Goal: Information Seeking & Learning: Learn about a topic

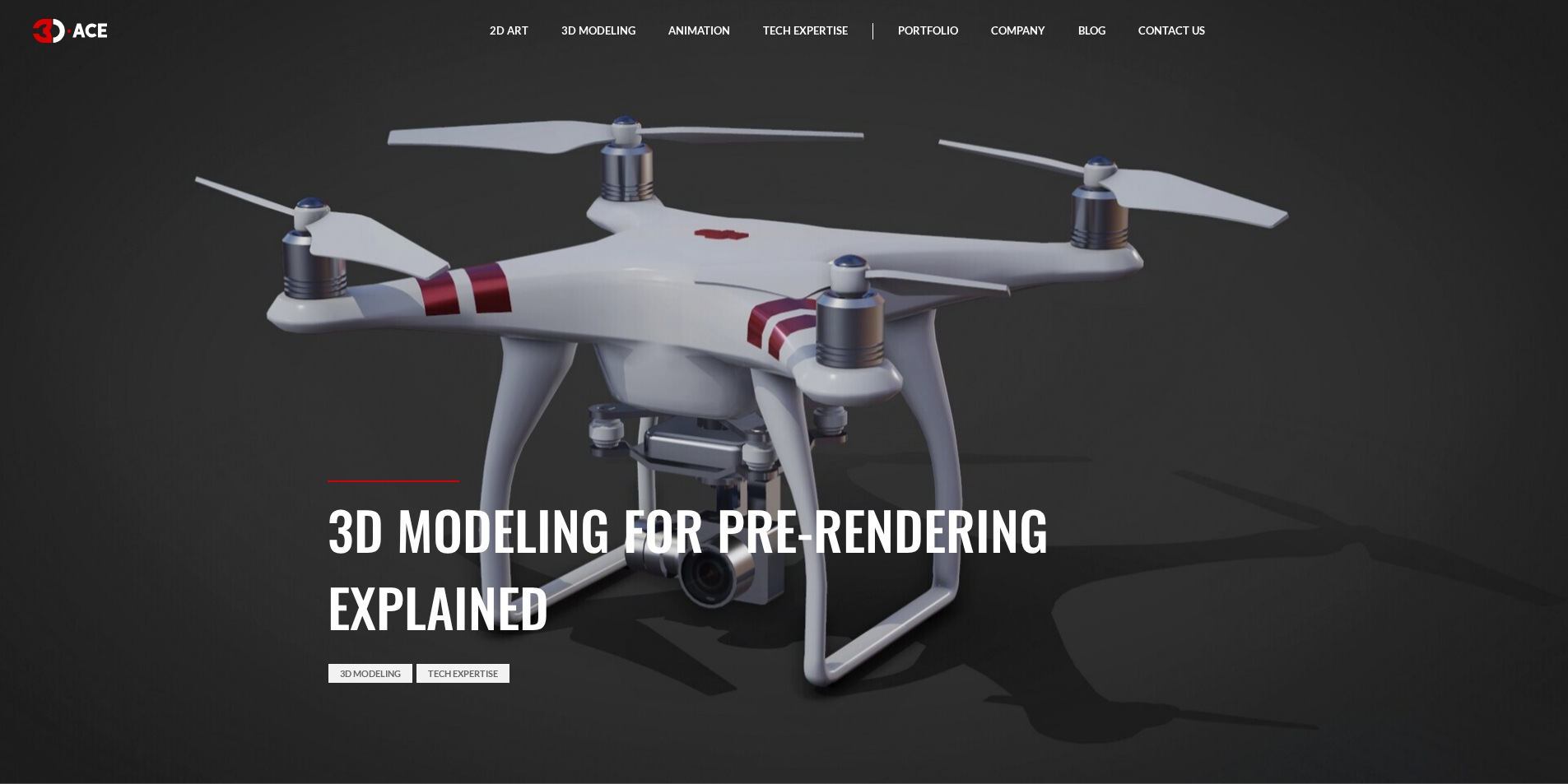
drag, startPoint x: 903, startPoint y: 329, endPoint x: 450, endPoint y: 314, distance: 453.2
click at [376, 319] on section "3D Modeling for Pre-rendering Explained 3D Modeling Tech Expertise" at bounding box center [784, 392] width 1568 height 784
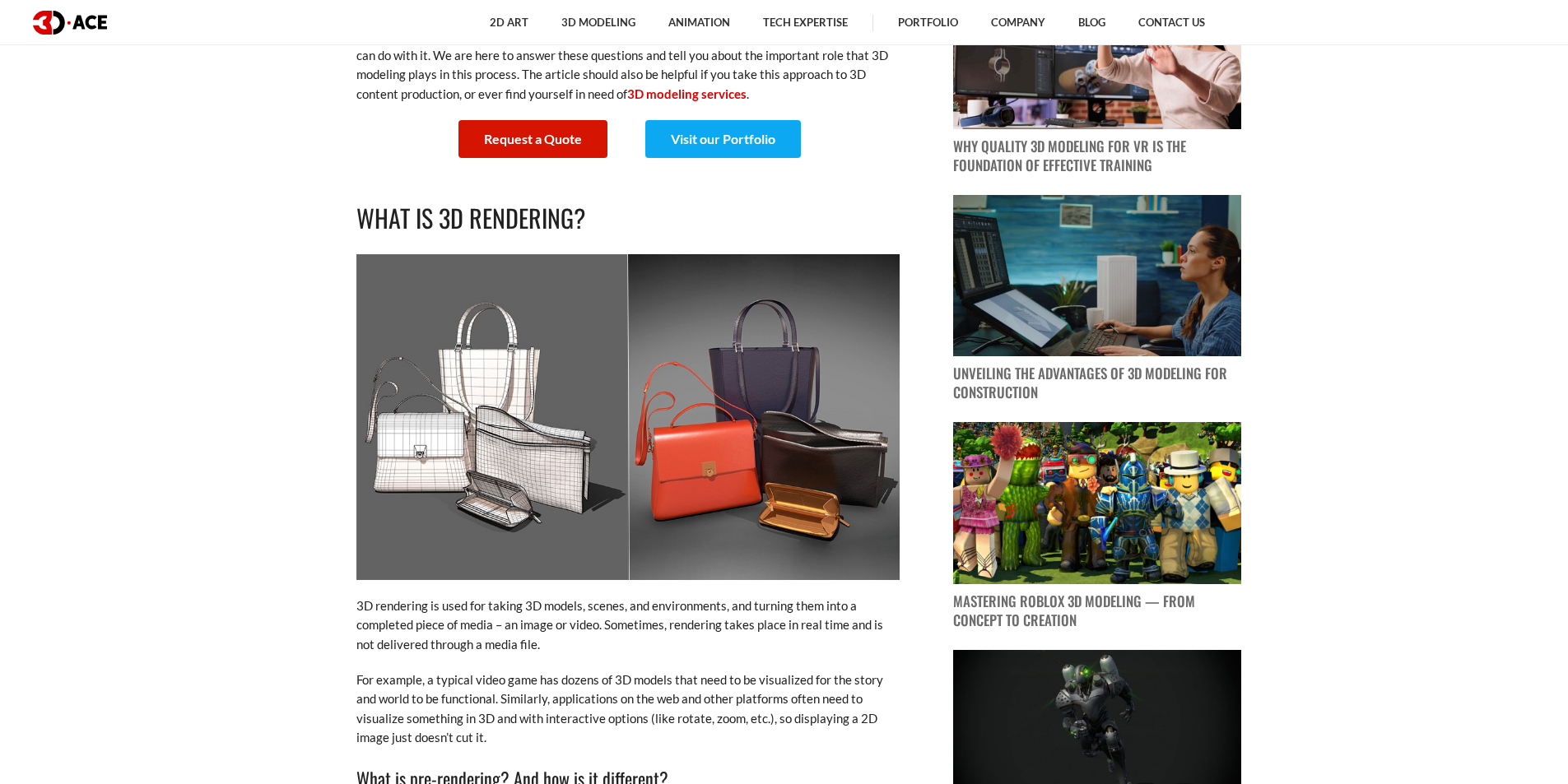
scroll to position [905, 0]
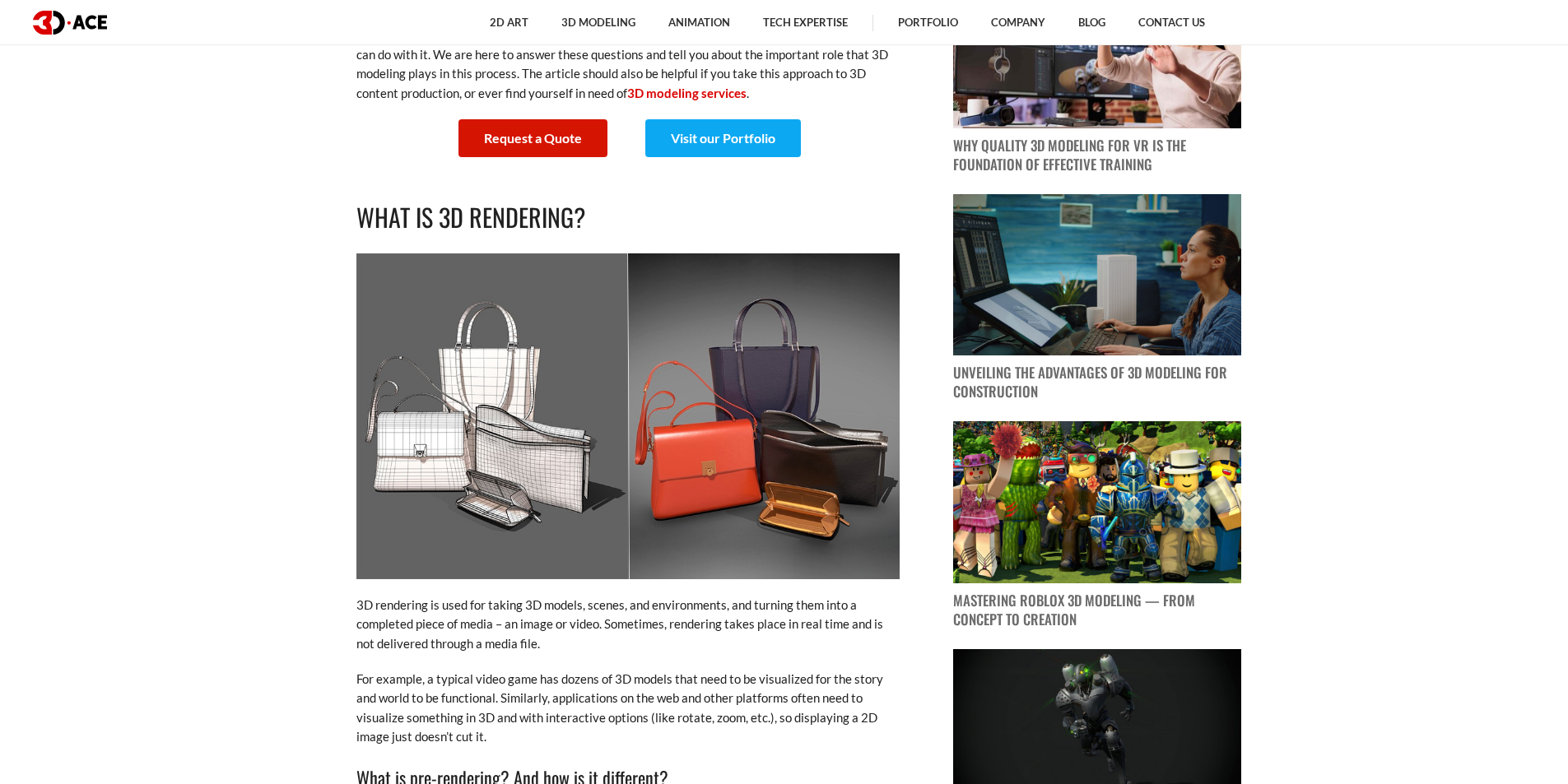
click at [613, 415] on img at bounding box center [628, 416] width 543 height 326
click at [728, 405] on img at bounding box center [628, 416] width 543 height 326
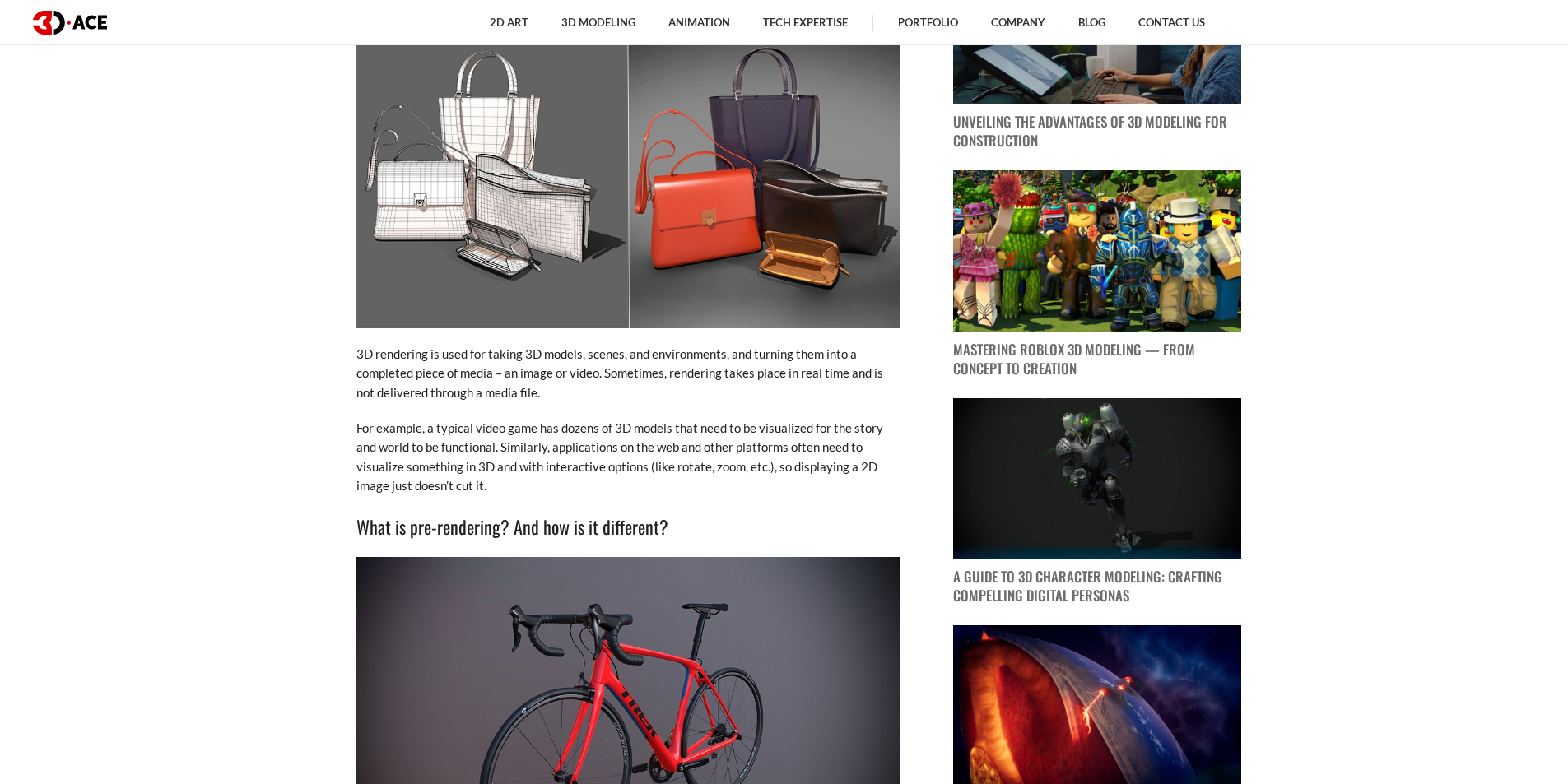
scroll to position [1563, 0]
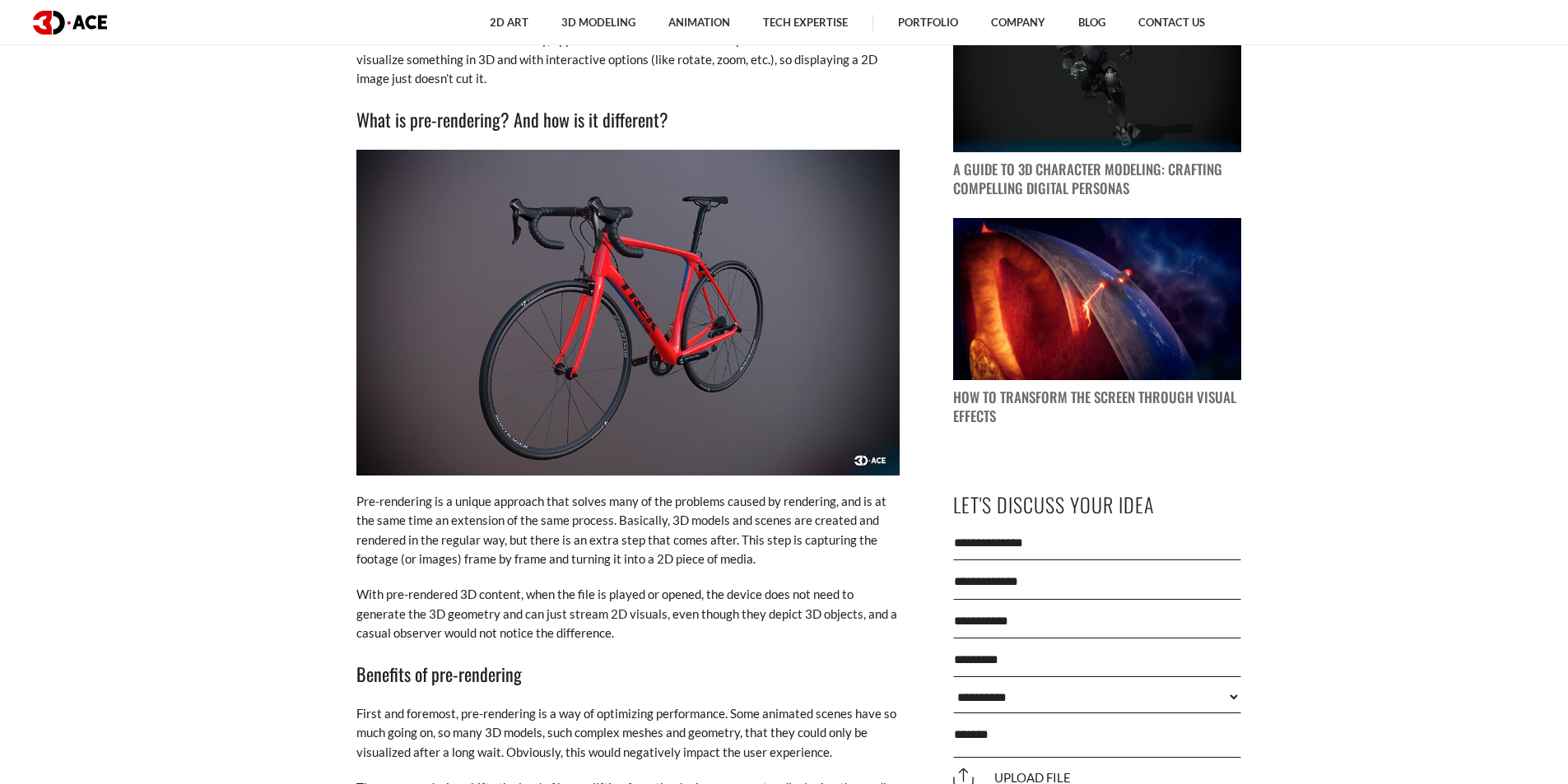
click at [783, 343] on img at bounding box center [628, 313] width 543 height 326
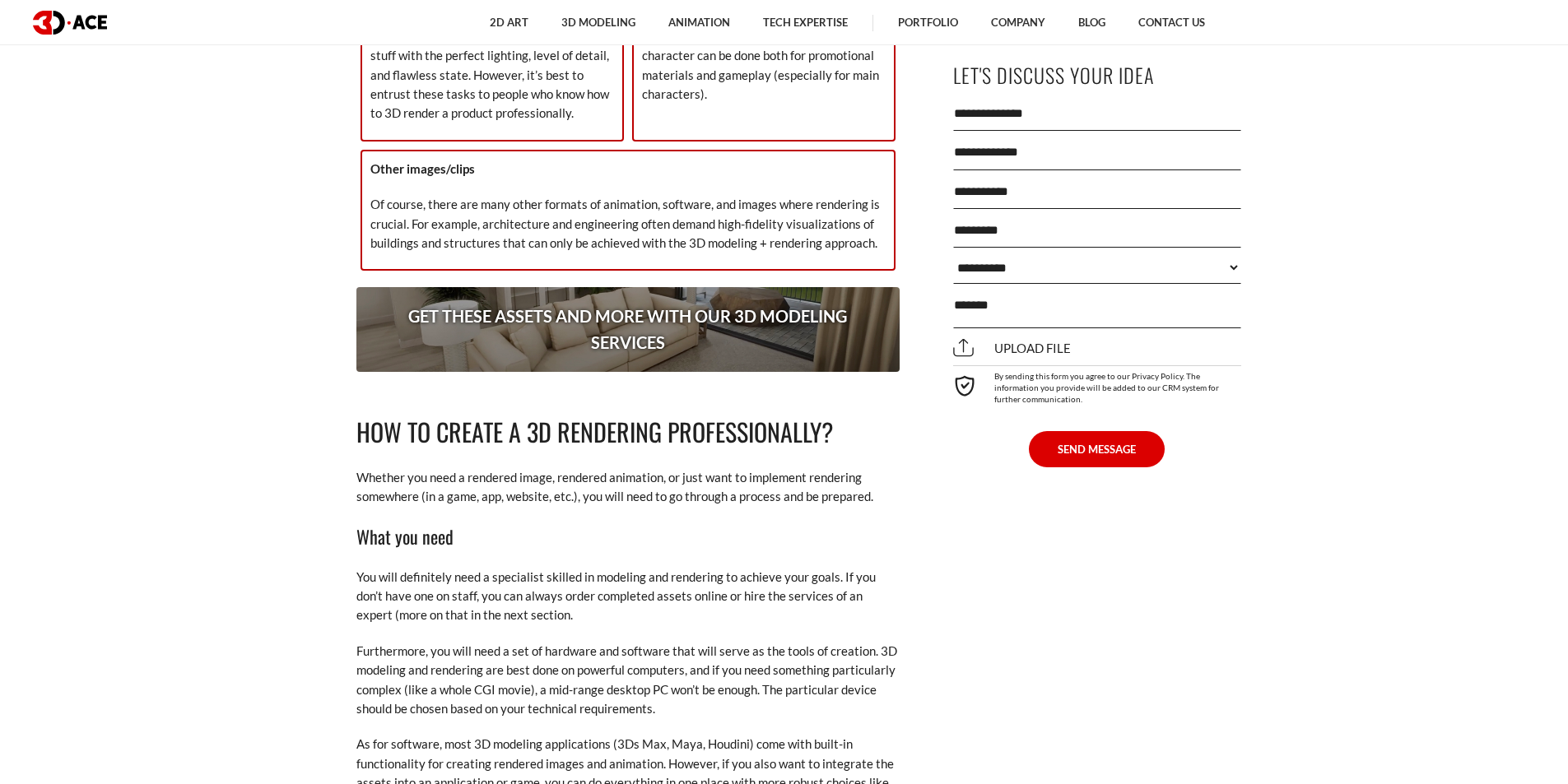
scroll to position [3044, 0]
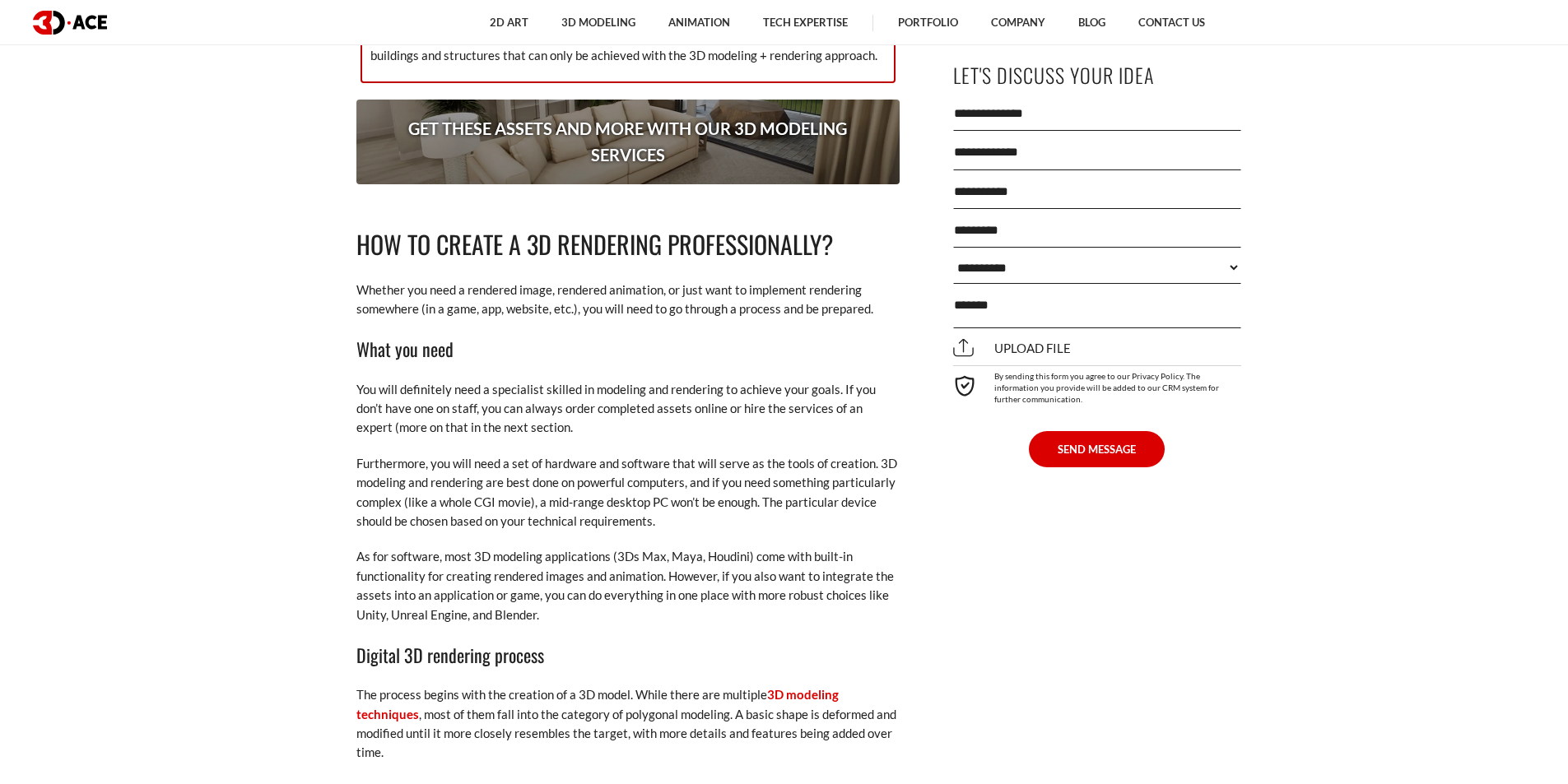
click at [652, 131] on p "Get these assets and more with our 3D modeling services" at bounding box center [628, 142] width 543 height 84
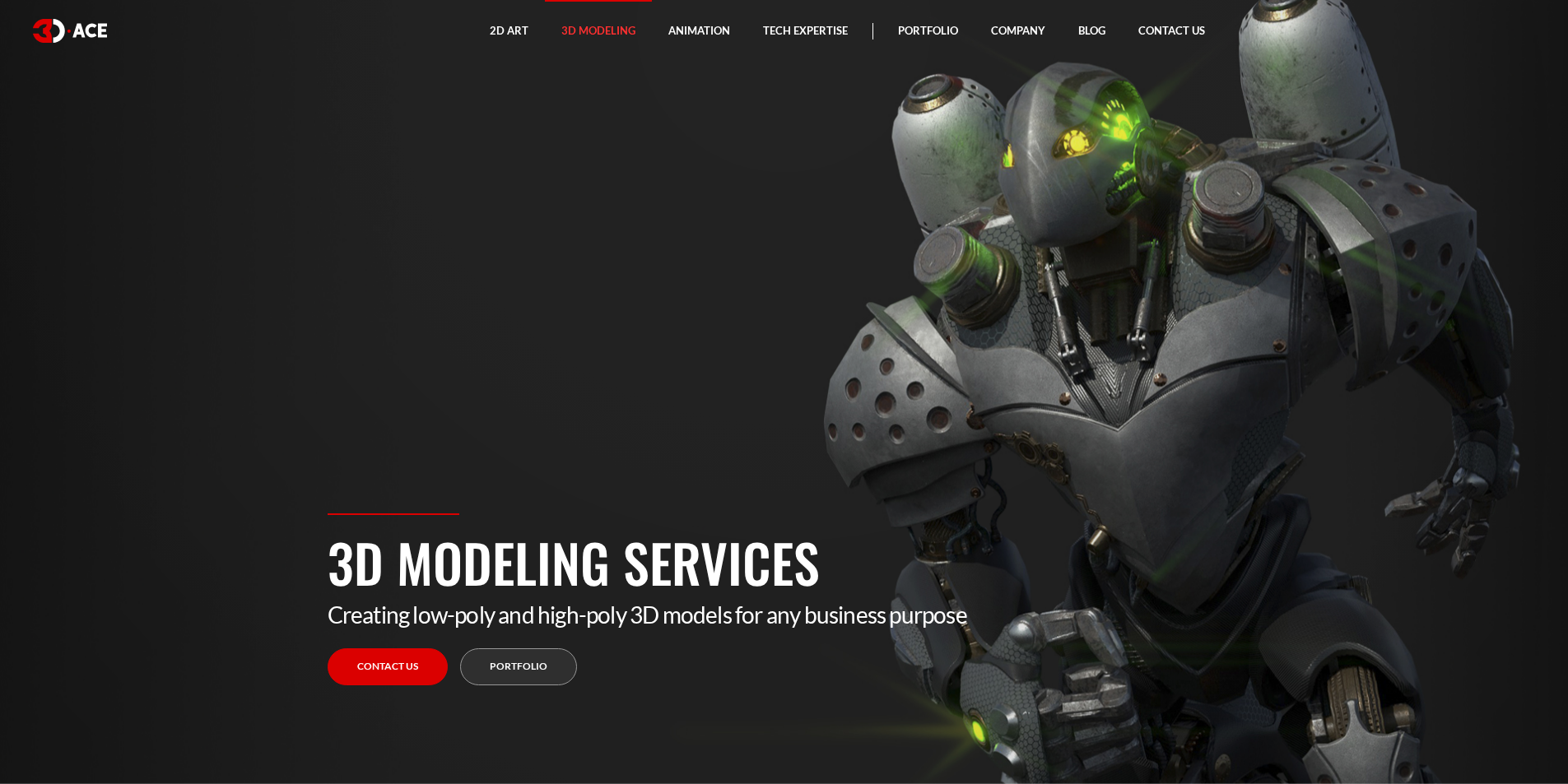
drag, startPoint x: 1060, startPoint y: 338, endPoint x: 662, endPoint y: 333, distance: 398.0
click at [662, 333] on section "3D Modeling Services Creating low-poly and high-poly 3D models for any business…" at bounding box center [784, 392] width 1568 height 784
drag, startPoint x: 706, startPoint y: 330, endPoint x: 954, endPoint y: 333, distance: 248.0
click at [954, 333] on section "3D Modeling Services Creating low-poly and high-poly 3D models for any business…" at bounding box center [784, 392] width 1568 height 784
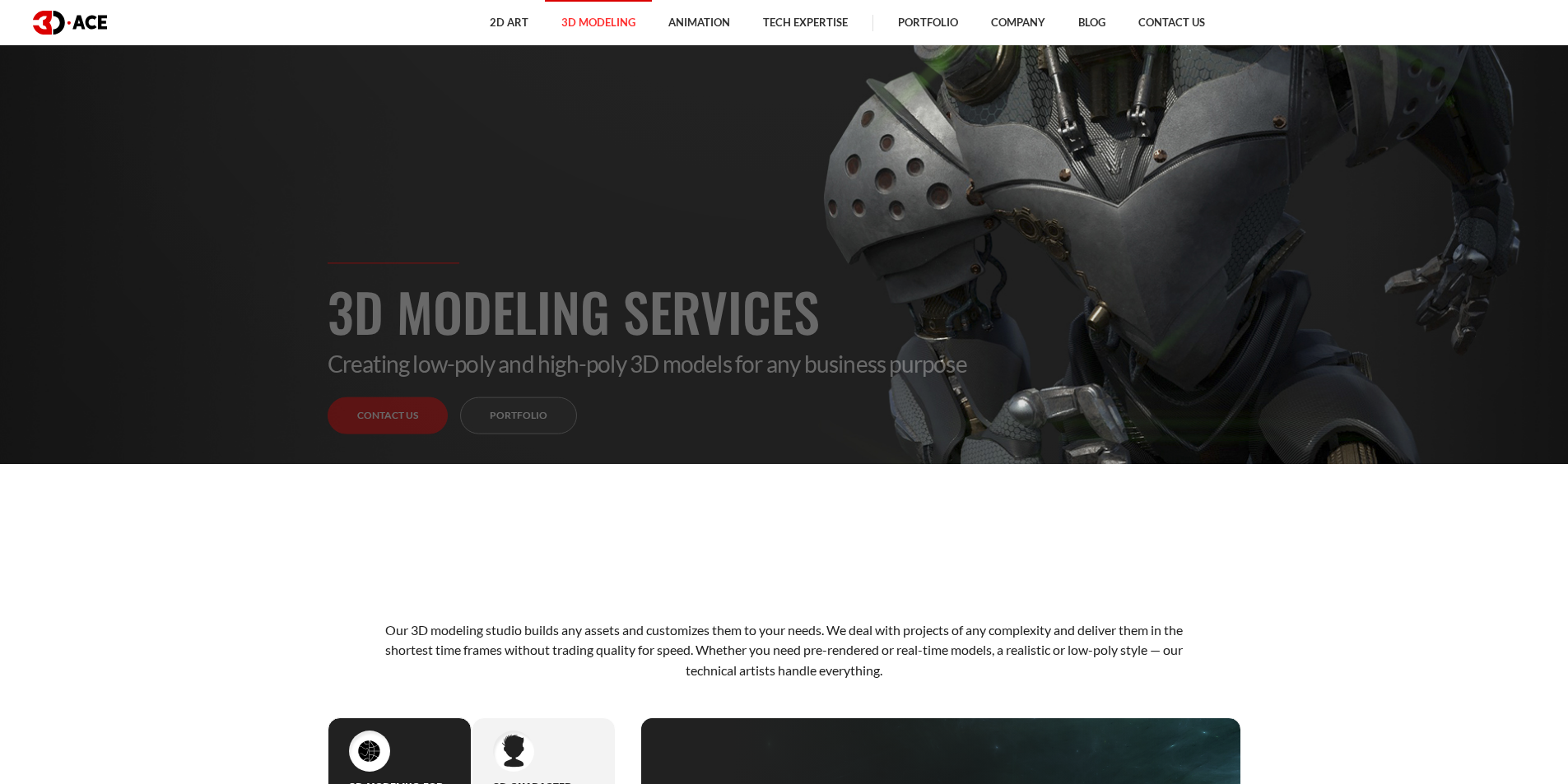
scroll to position [329, 0]
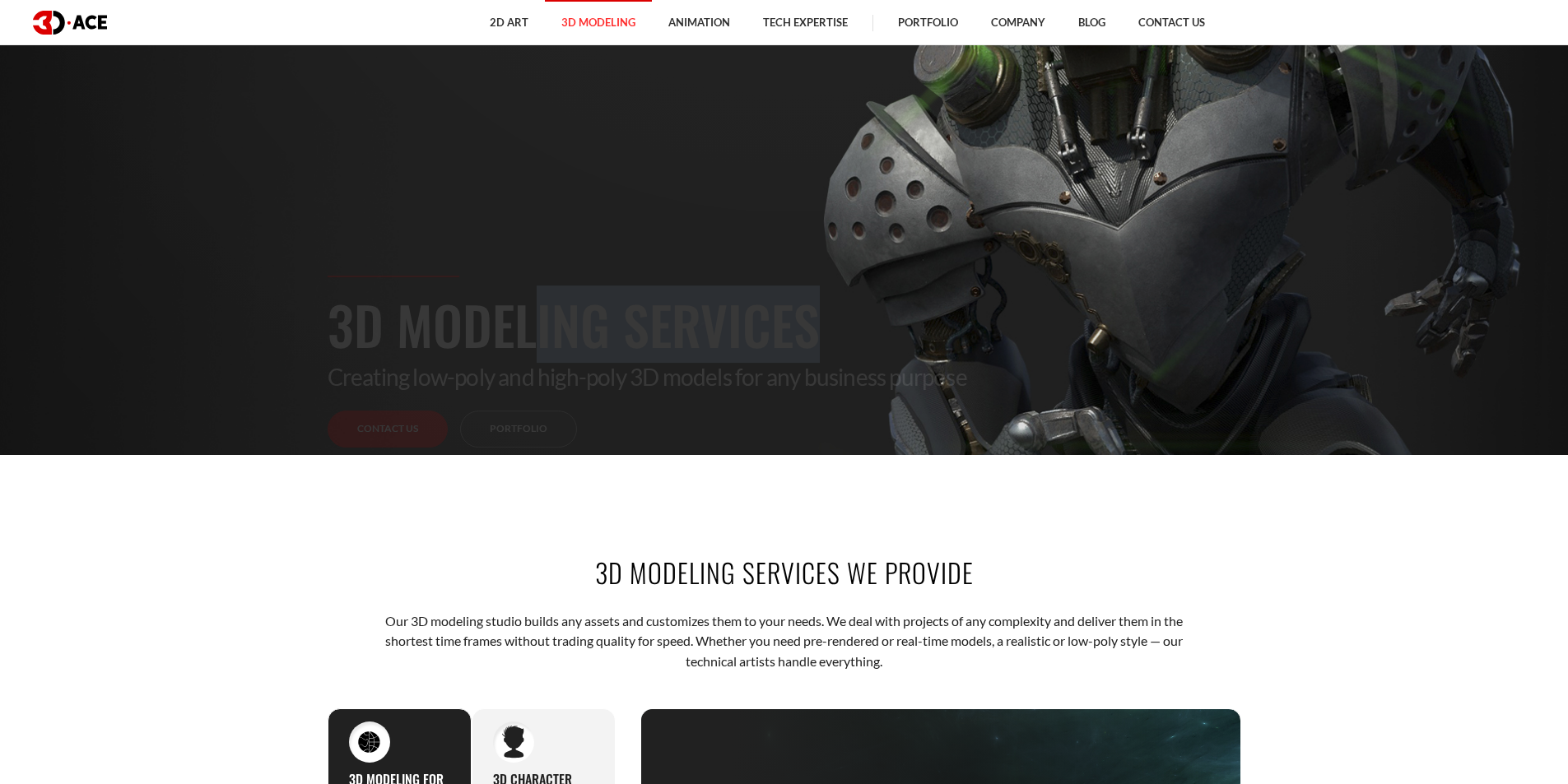
drag, startPoint x: 610, startPoint y: 313, endPoint x: 734, endPoint y: 313, distance: 124.0
click at [734, 313] on h1 "3D Modeling Services" at bounding box center [784, 324] width 913 height 77
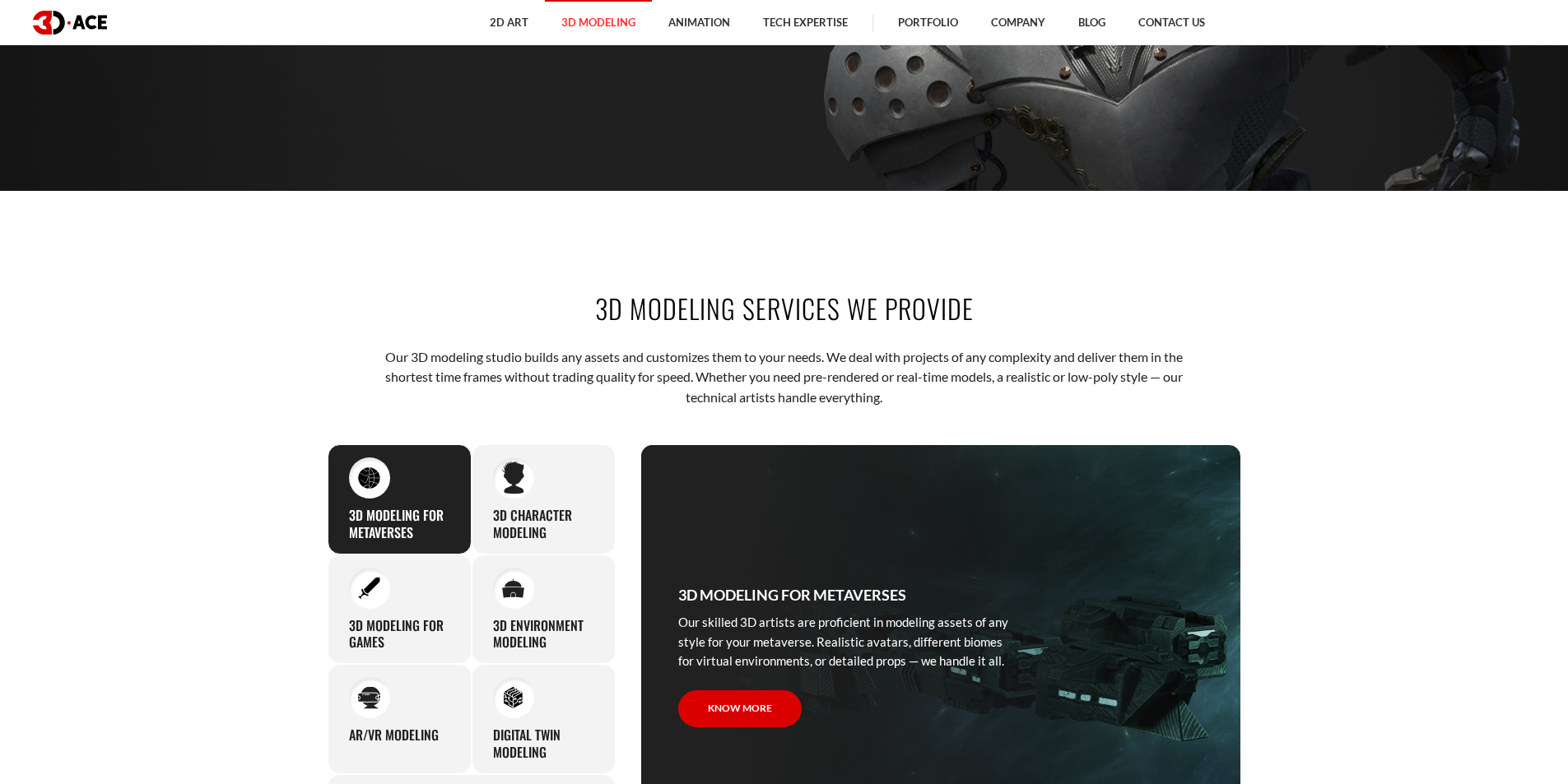
scroll to position [823, 0]
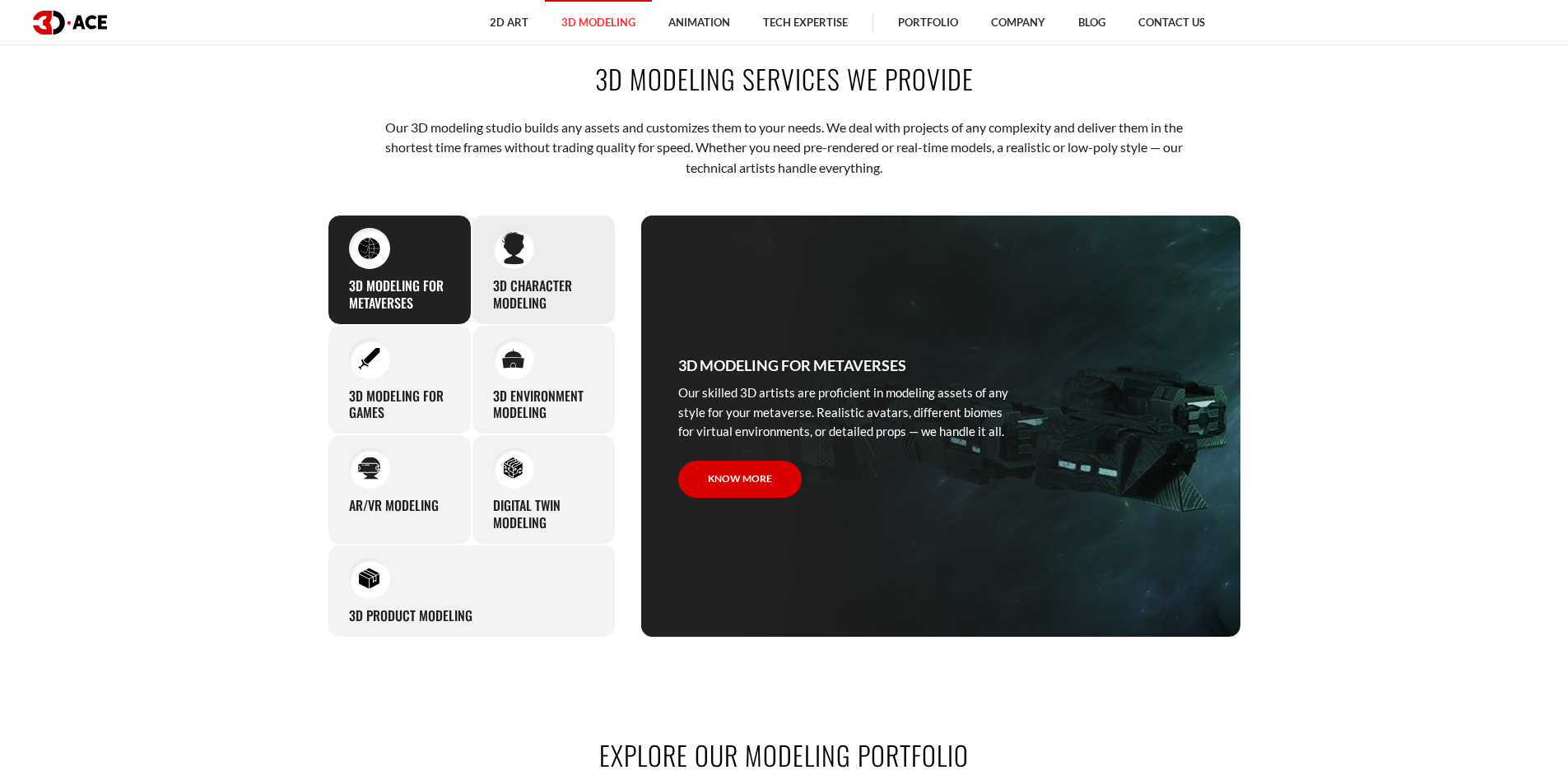
click at [526, 277] on h3 "3D character modeling" at bounding box center [544, 294] width 101 height 34
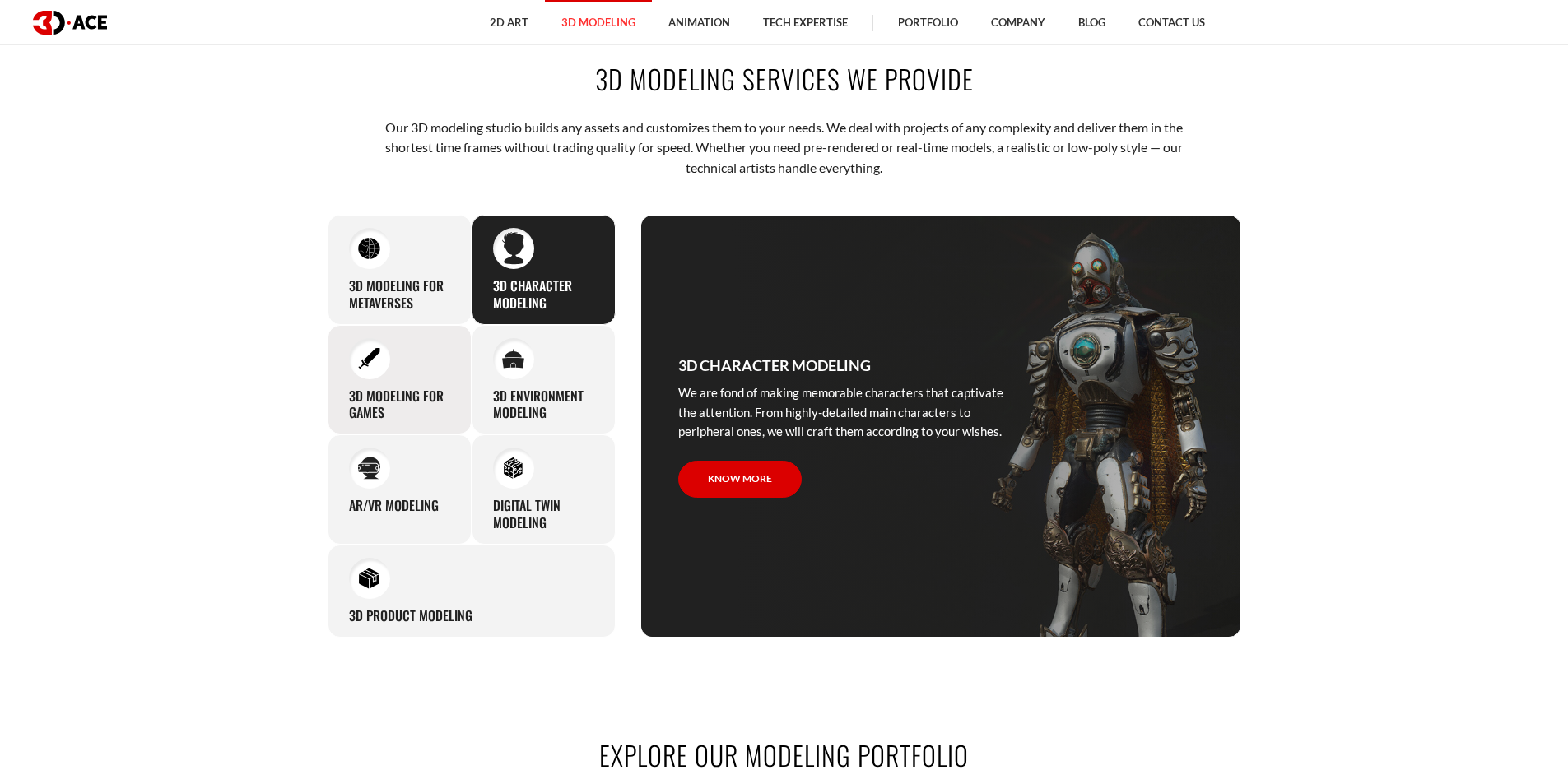
click at [387, 374] on div "3D modeling for games The eye-catching 3D characters, assets, and environments …" at bounding box center [400, 380] width 144 height 110
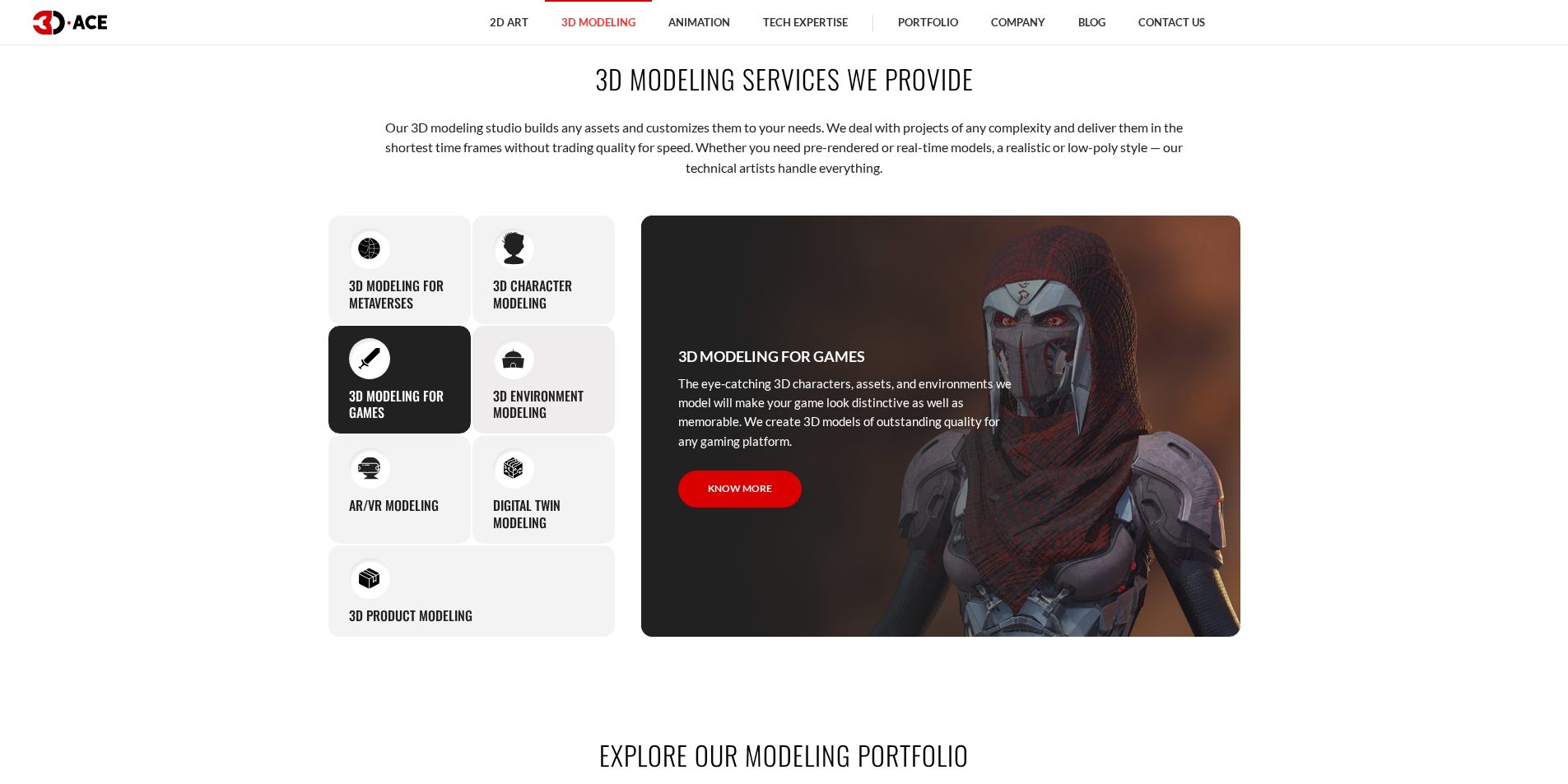
click at [535, 363] on div "3D environment modeling You can count on our profound experience of designing g…" at bounding box center [543, 380] width 144 height 110
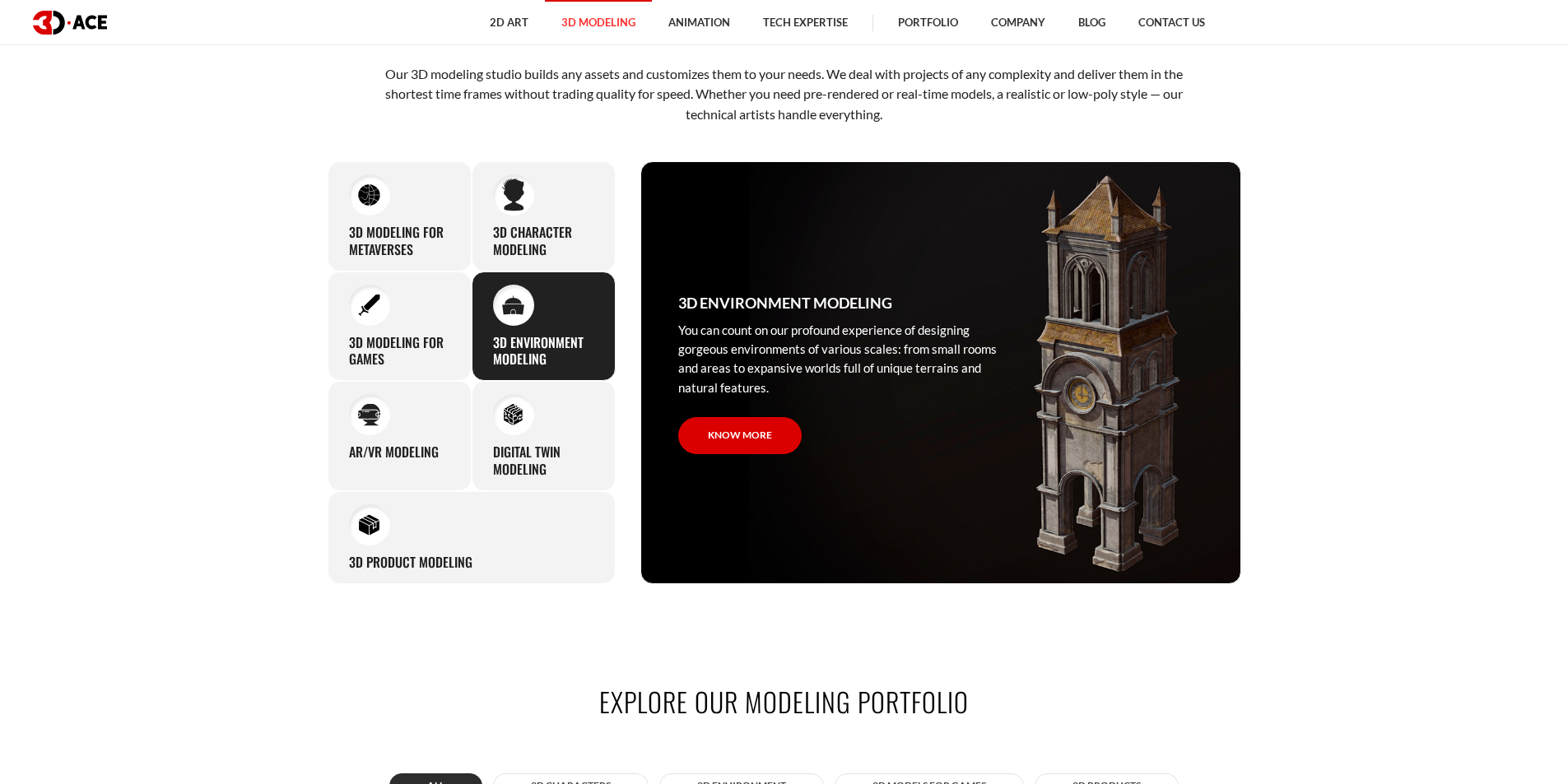
scroll to position [905, 0]
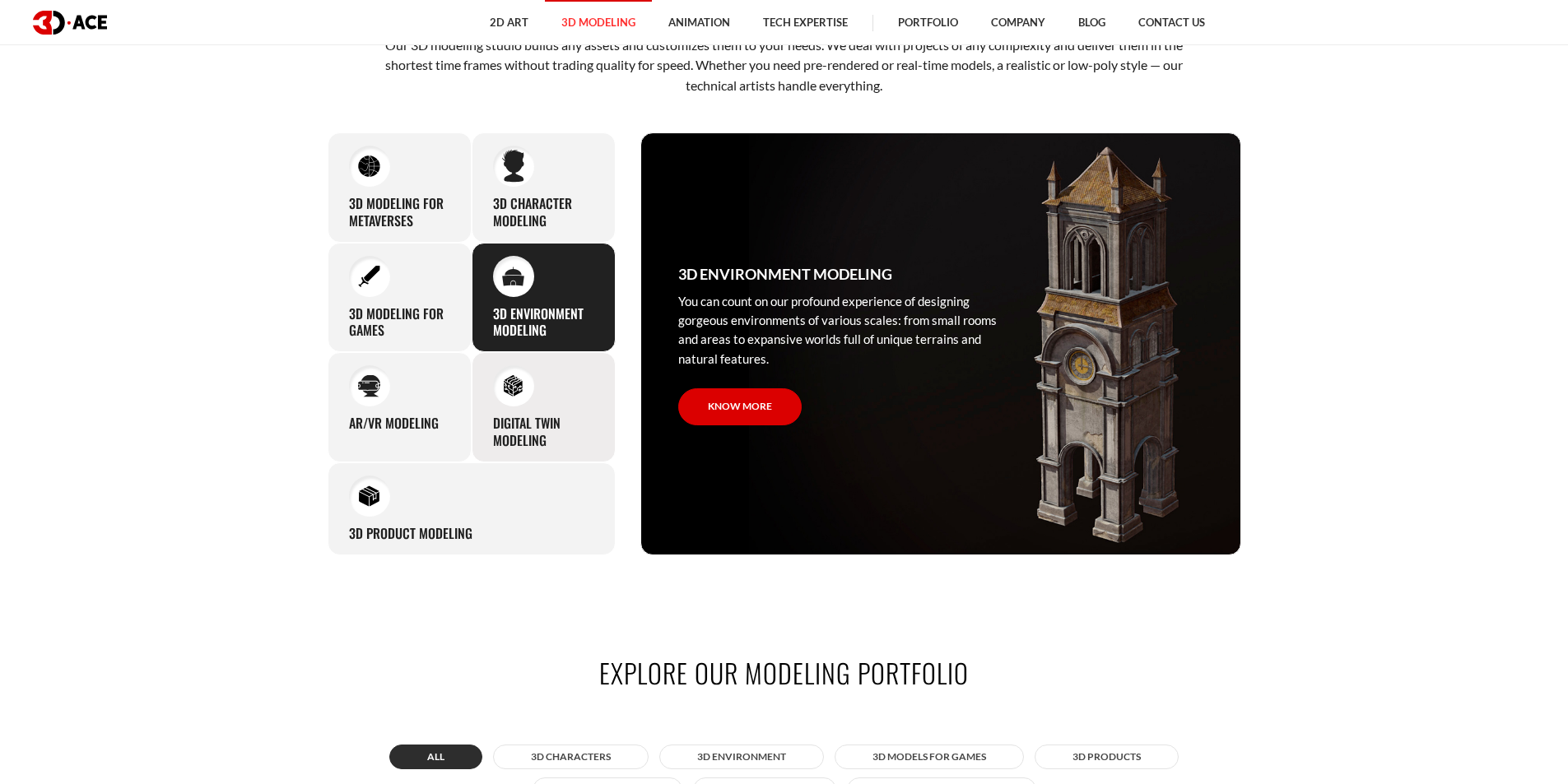
click at [534, 394] on div "Digital Twin modeling Though modeling for digital twins can become a real chall…" at bounding box center [543, 406] width 144 height 110
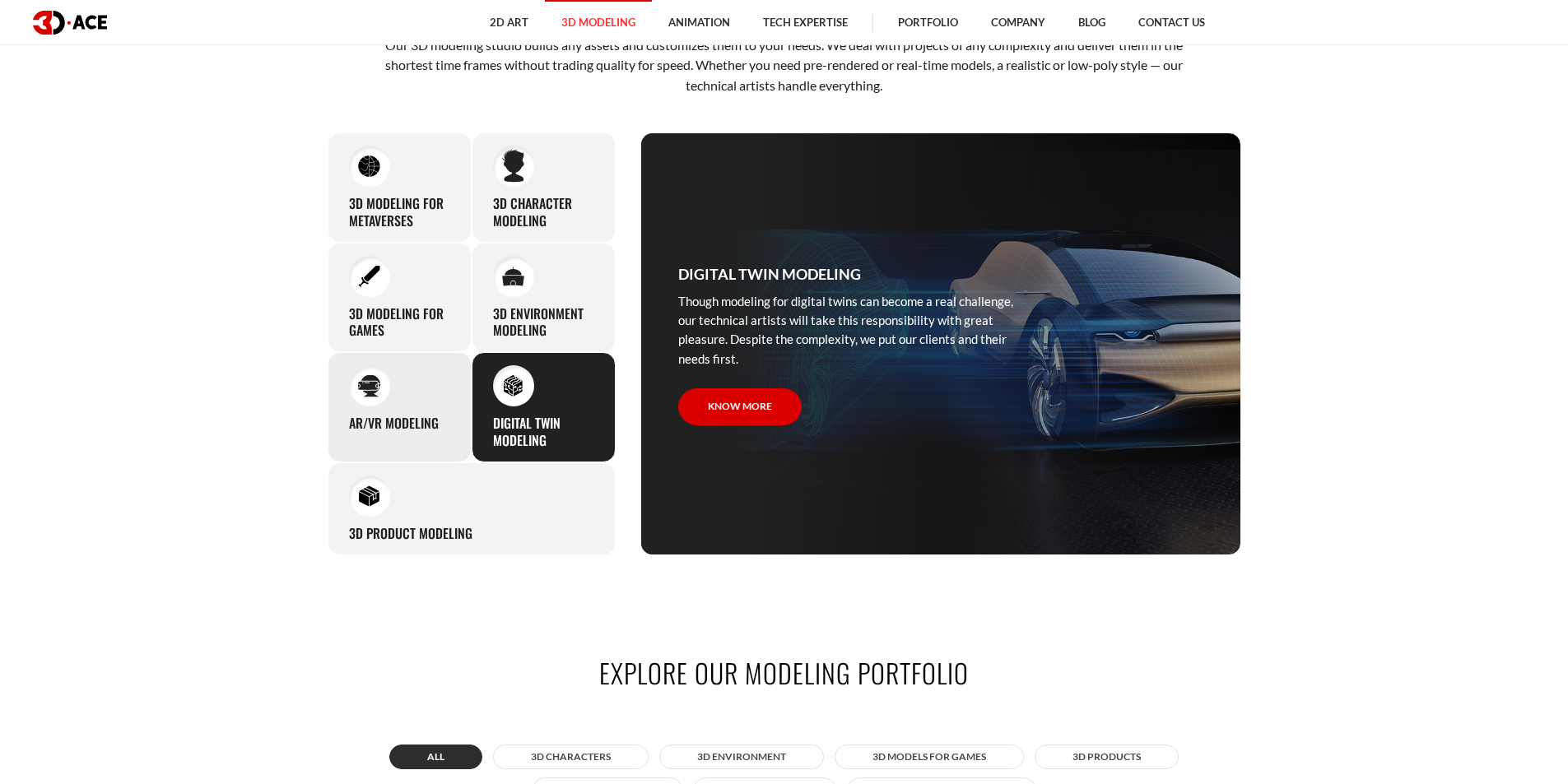
click at [341, 402] on div "AR/VR modeling Our custom 3D modeling company makes use of all the experience a…" at bounding box center [400, 406] width 144 height 110
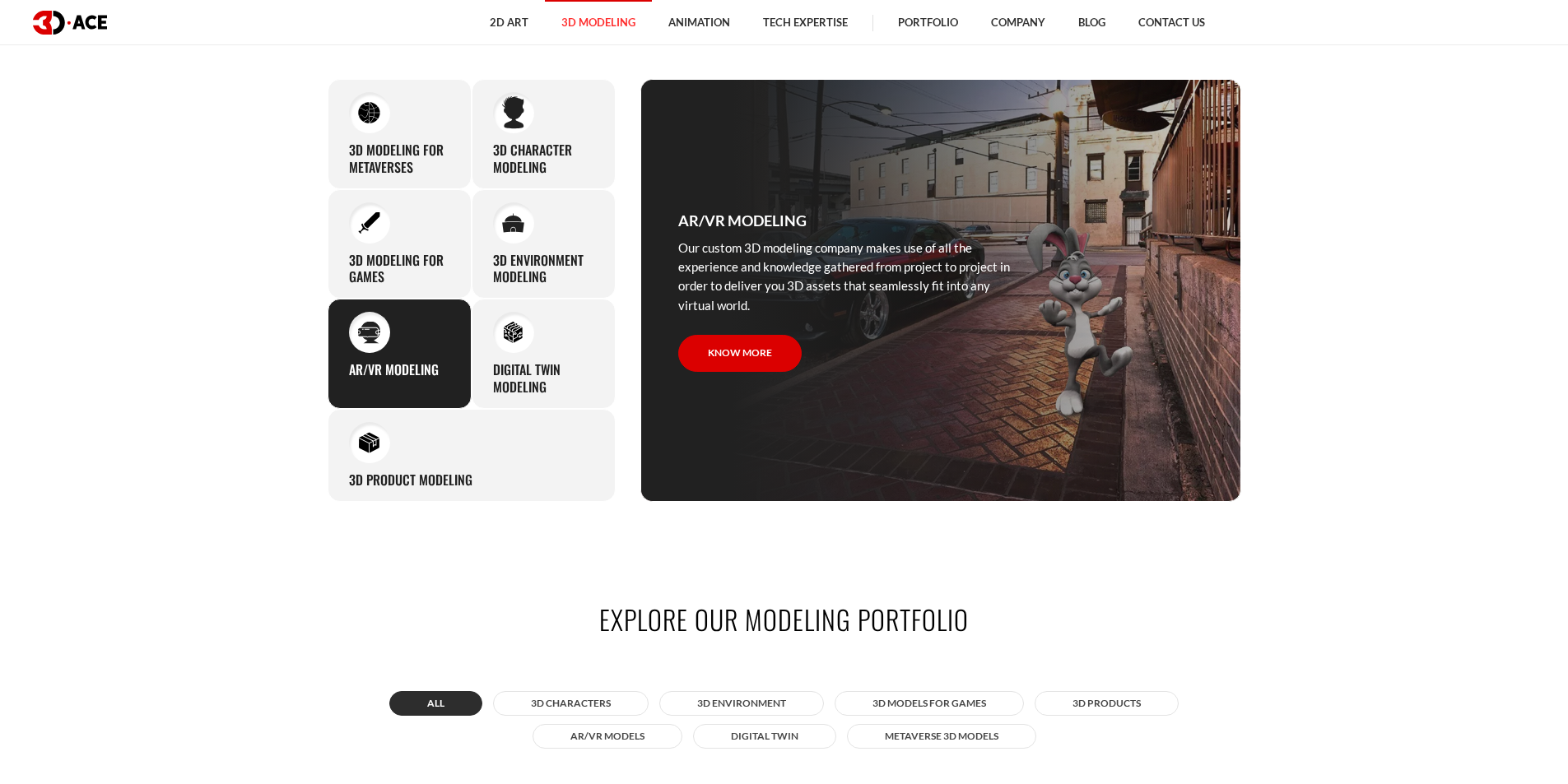
scroll to position [988, 0]
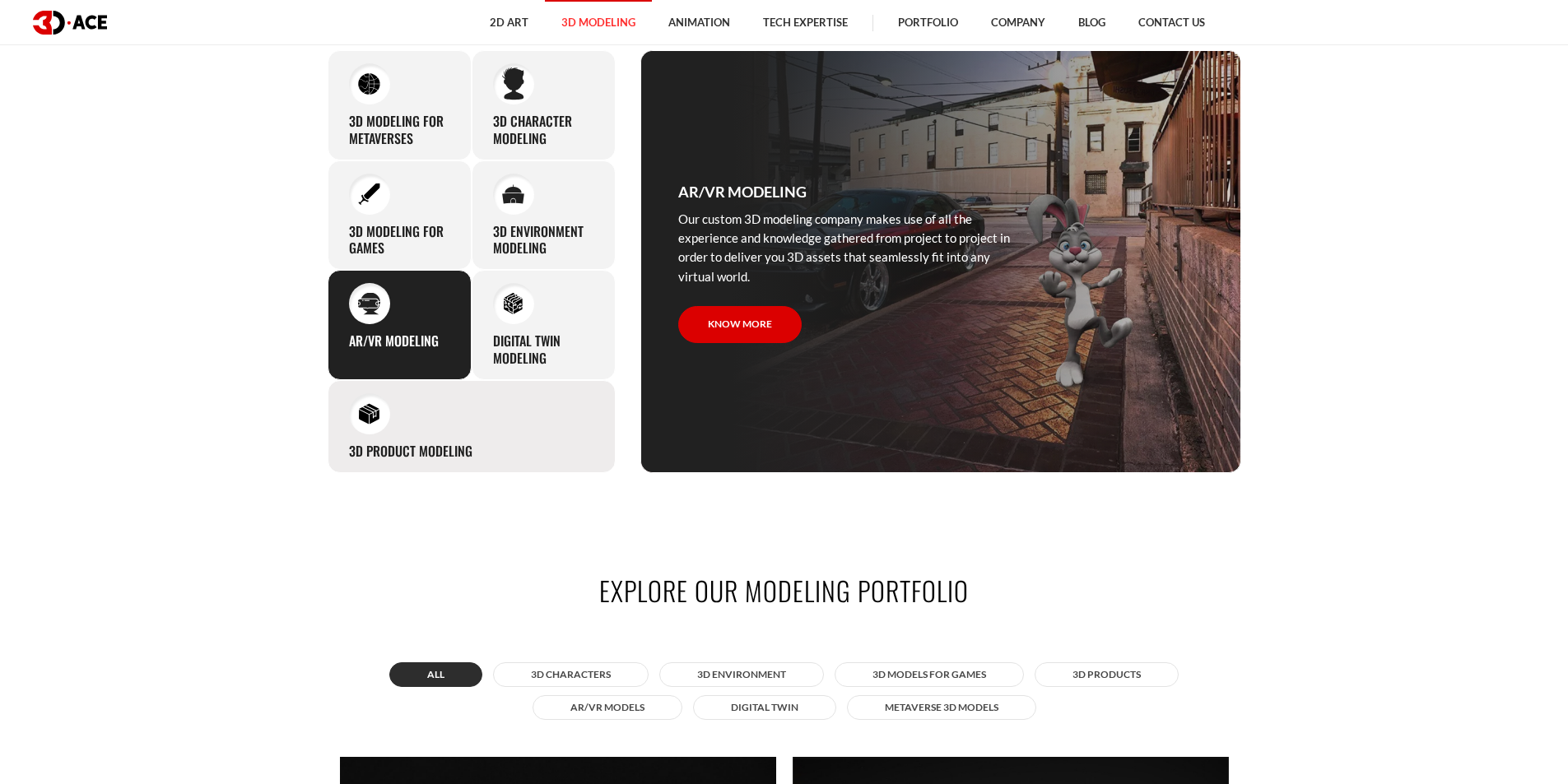
click at [405, 417] on div "3D Product Modeling Experienced professionals at 3D-Ace are capable of modeling…" at bounding box center [471, 426] width 288 height 93
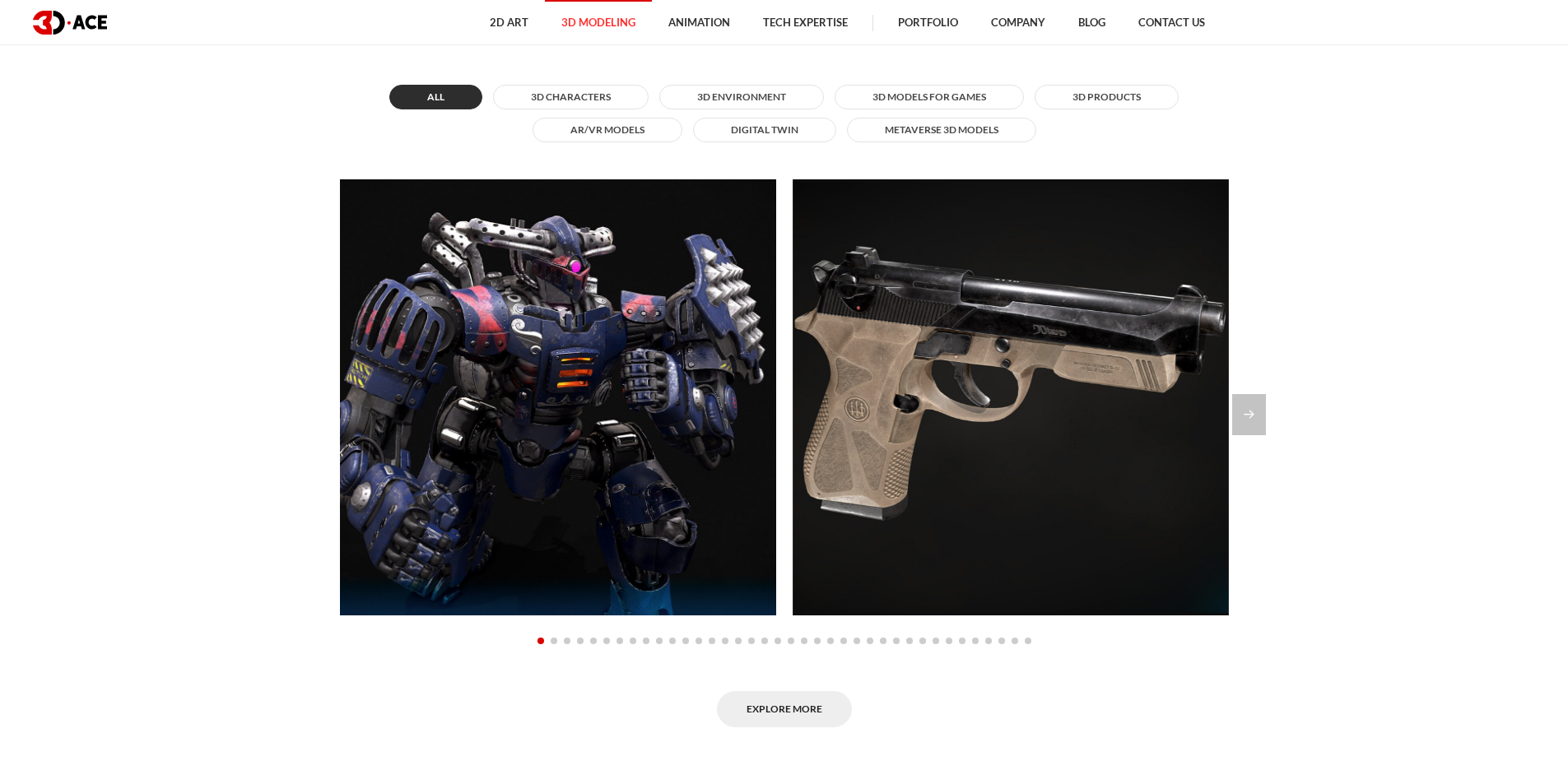
scroll to position [1563, 0]
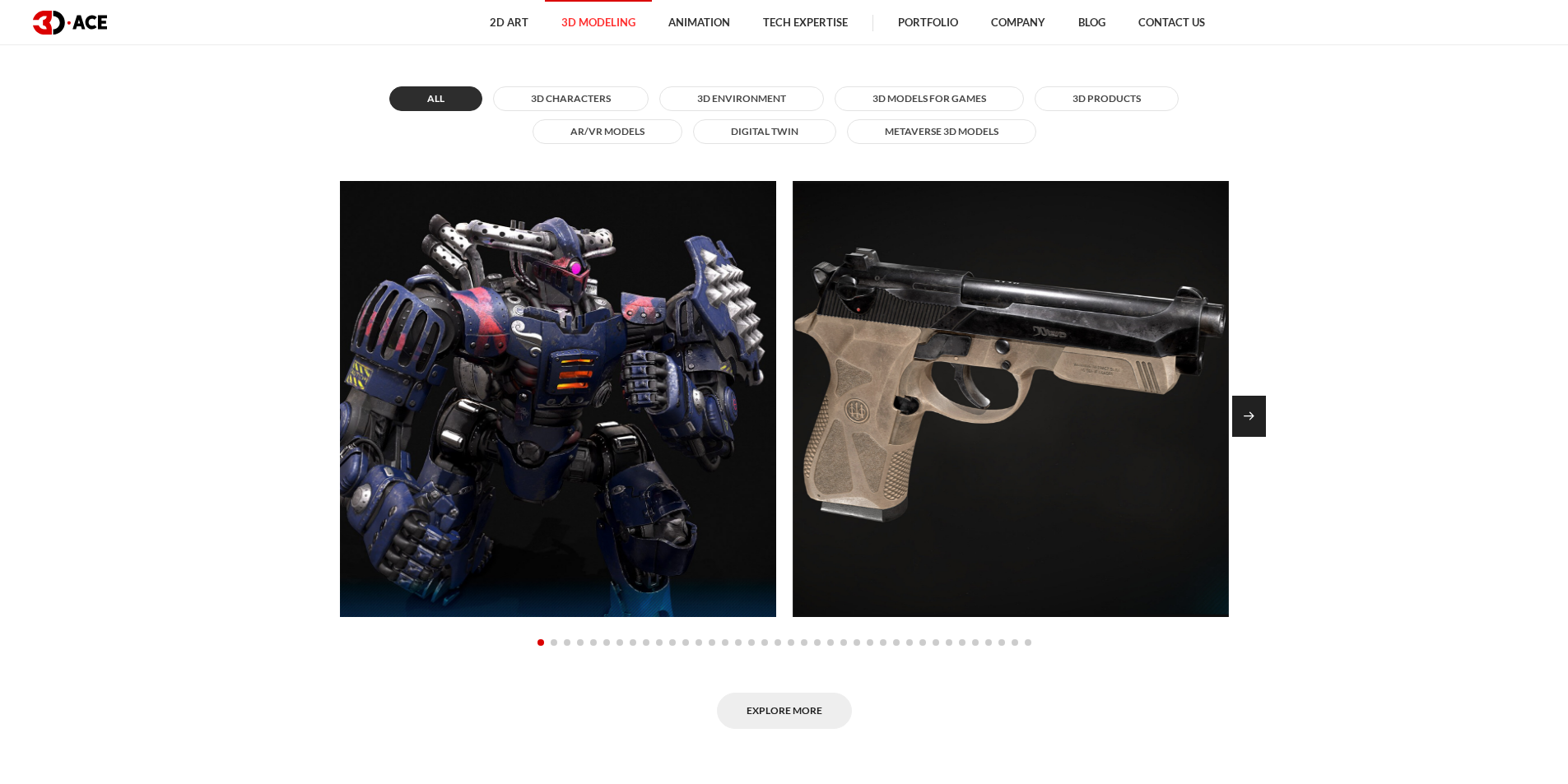
click at [1252, 419] on div "Next slide" at bounding box center [1248, 416] width 33 height 41
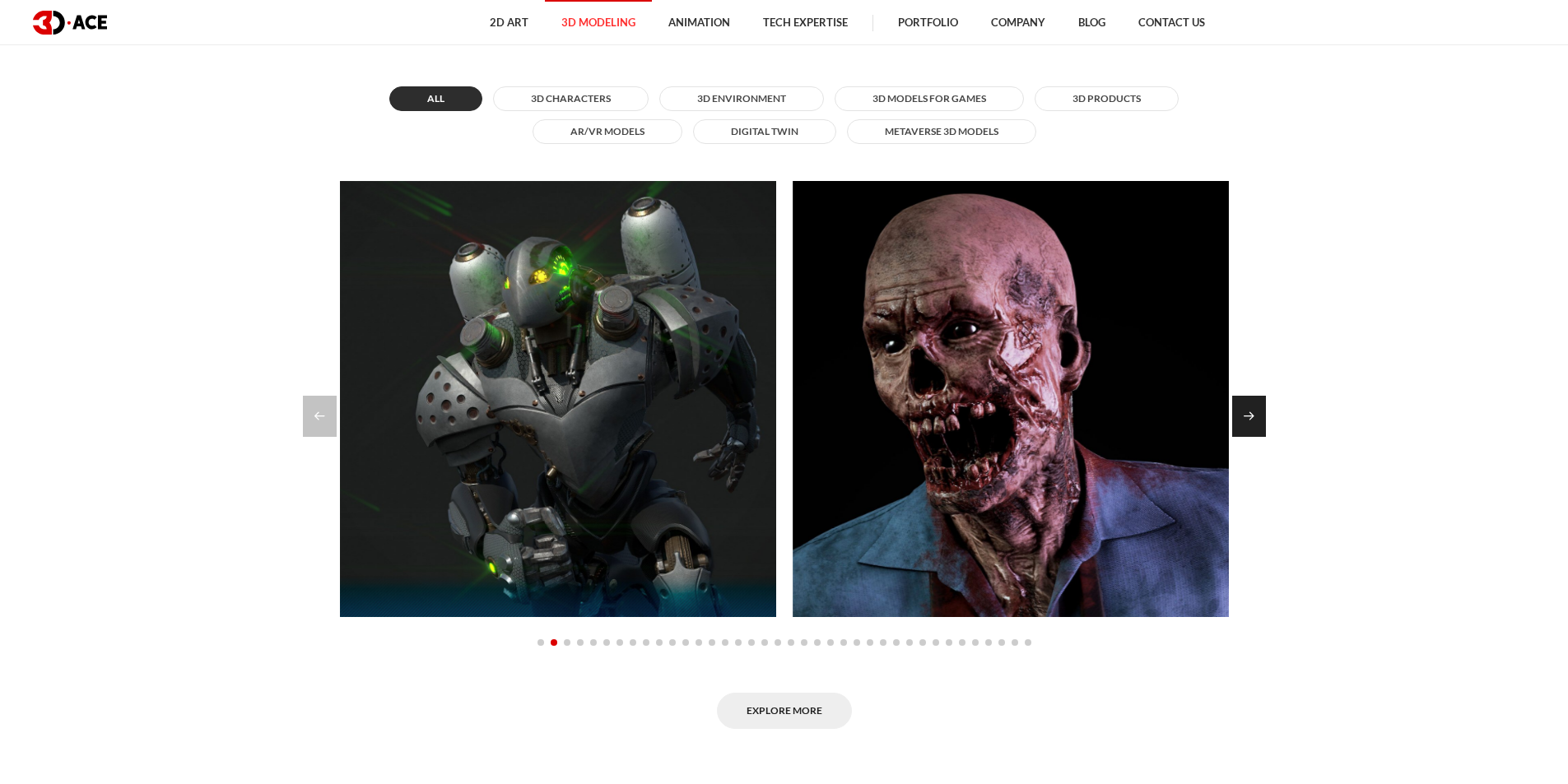
click at [1252, 419] on div "Next slide" at bounding box center [1248, 416] width 33 height 41
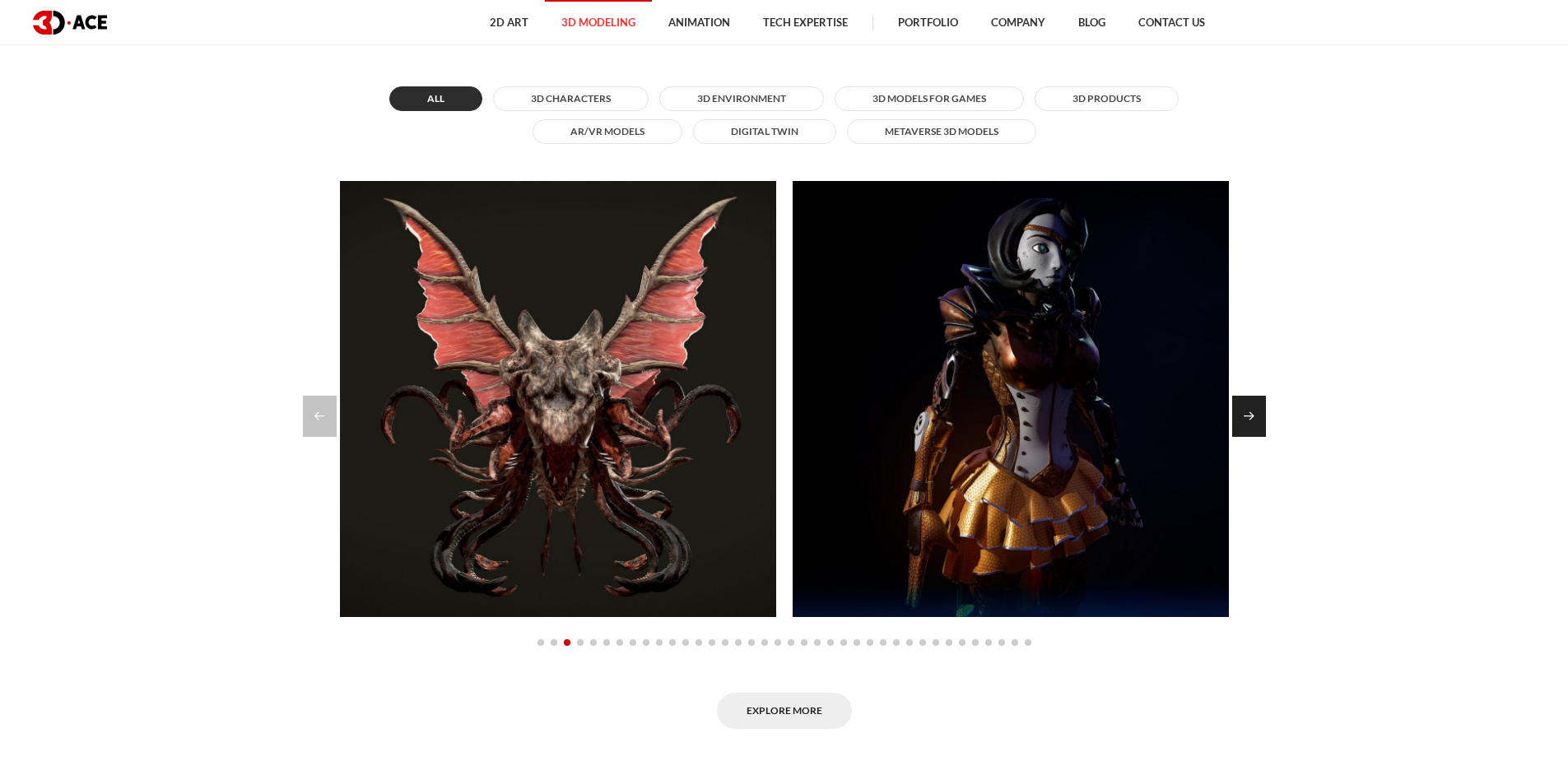
click at [1252, 419] on div "Next slide" at bounding box center [1248, 416] width 33 height 41
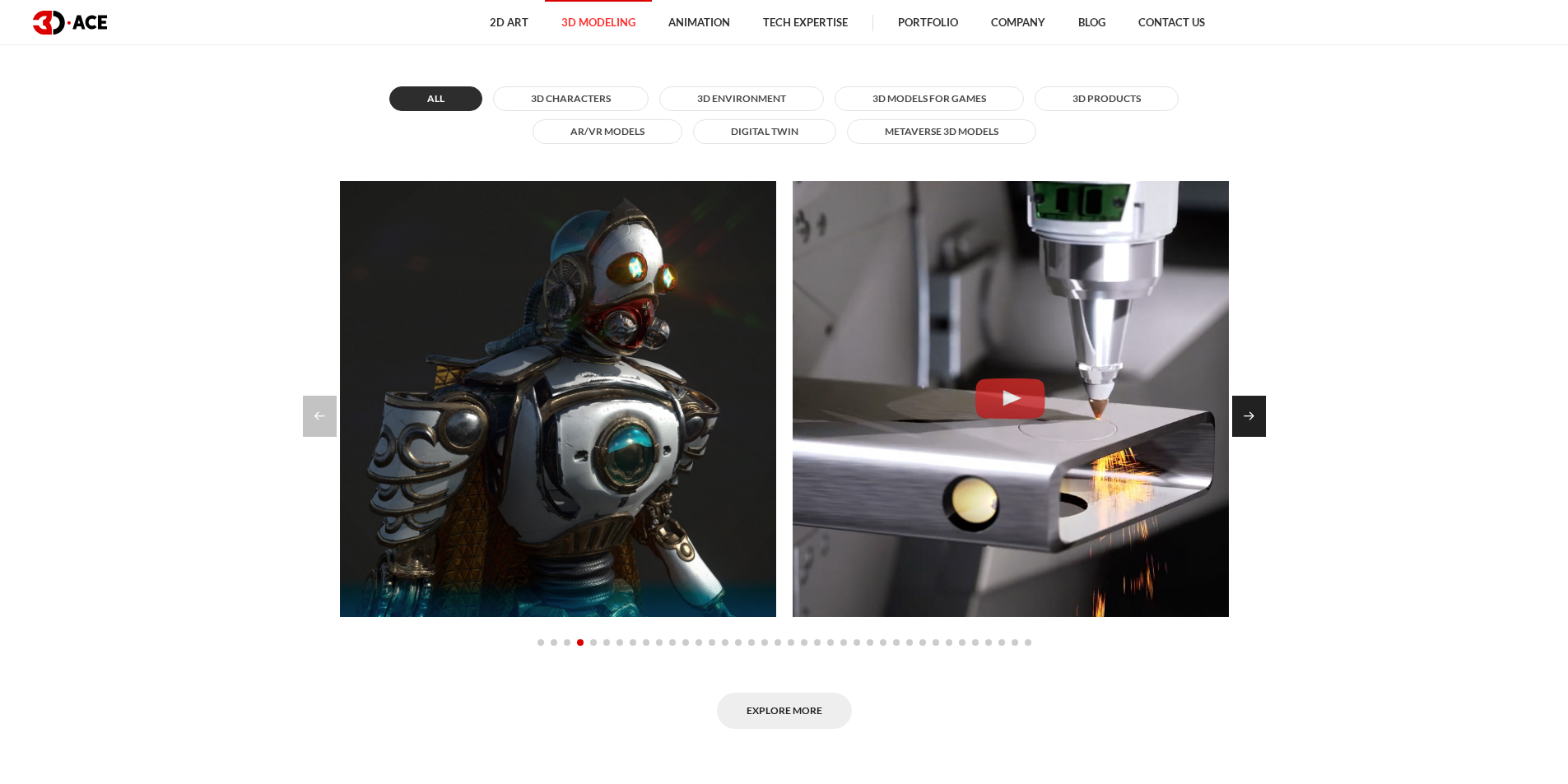
click at [1252, 419] on div "Next slide" at bounding box center [1248, 416] width 33 height 41
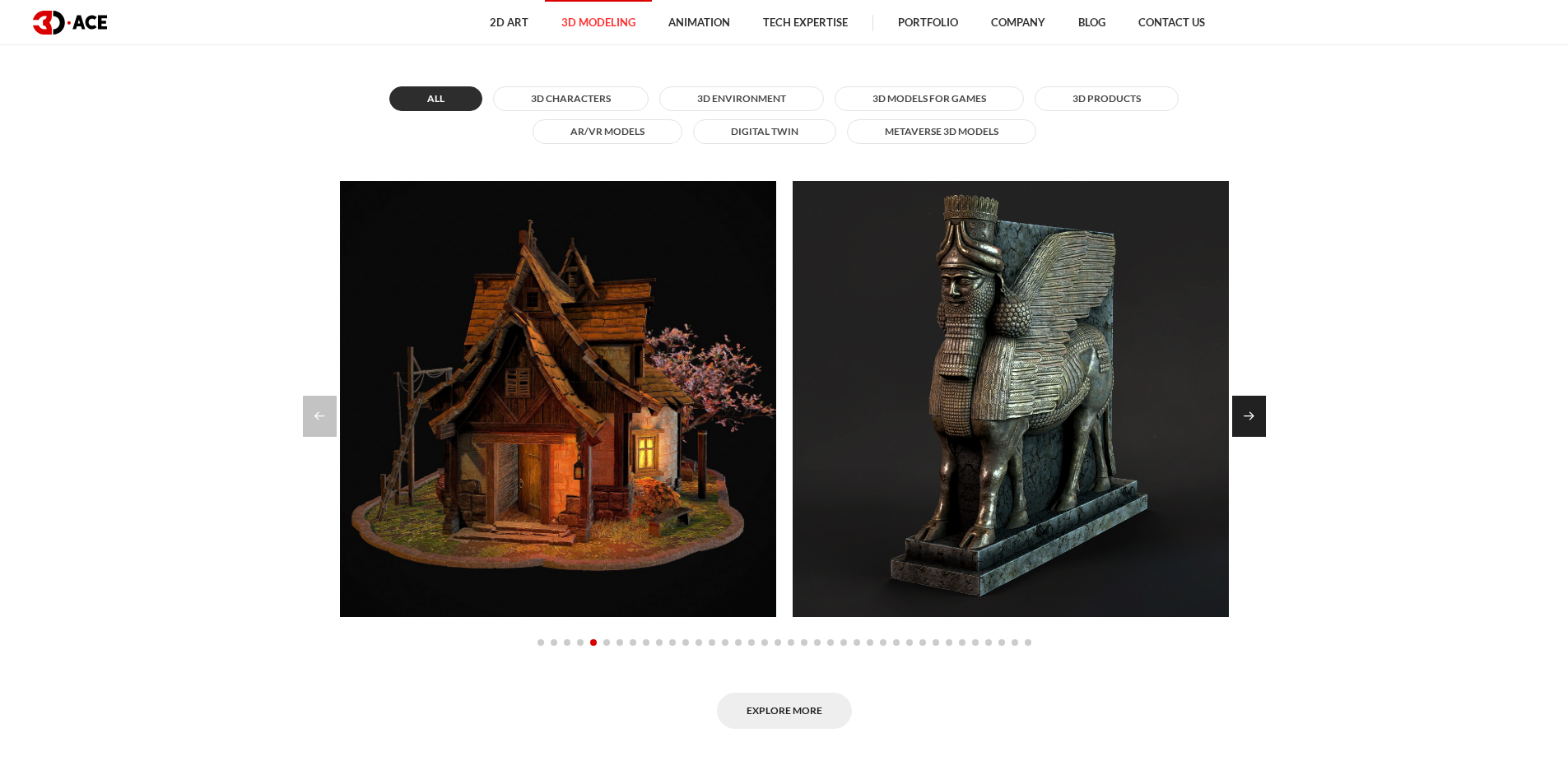
click at [1252, 419] on div "Next slide" at bounding box center [1248, 416] width 33 height 41
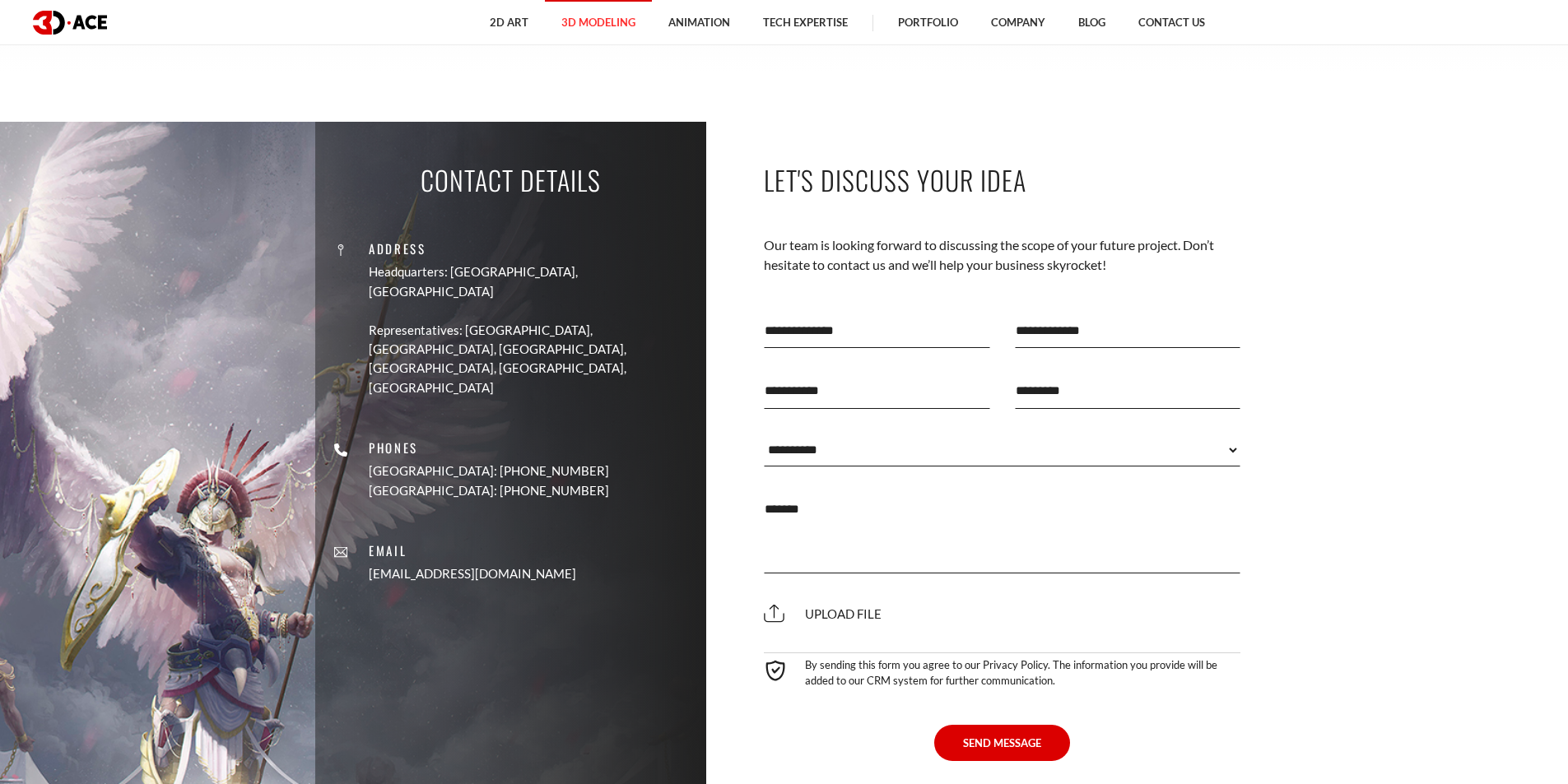
scroll to position [5431, 0]
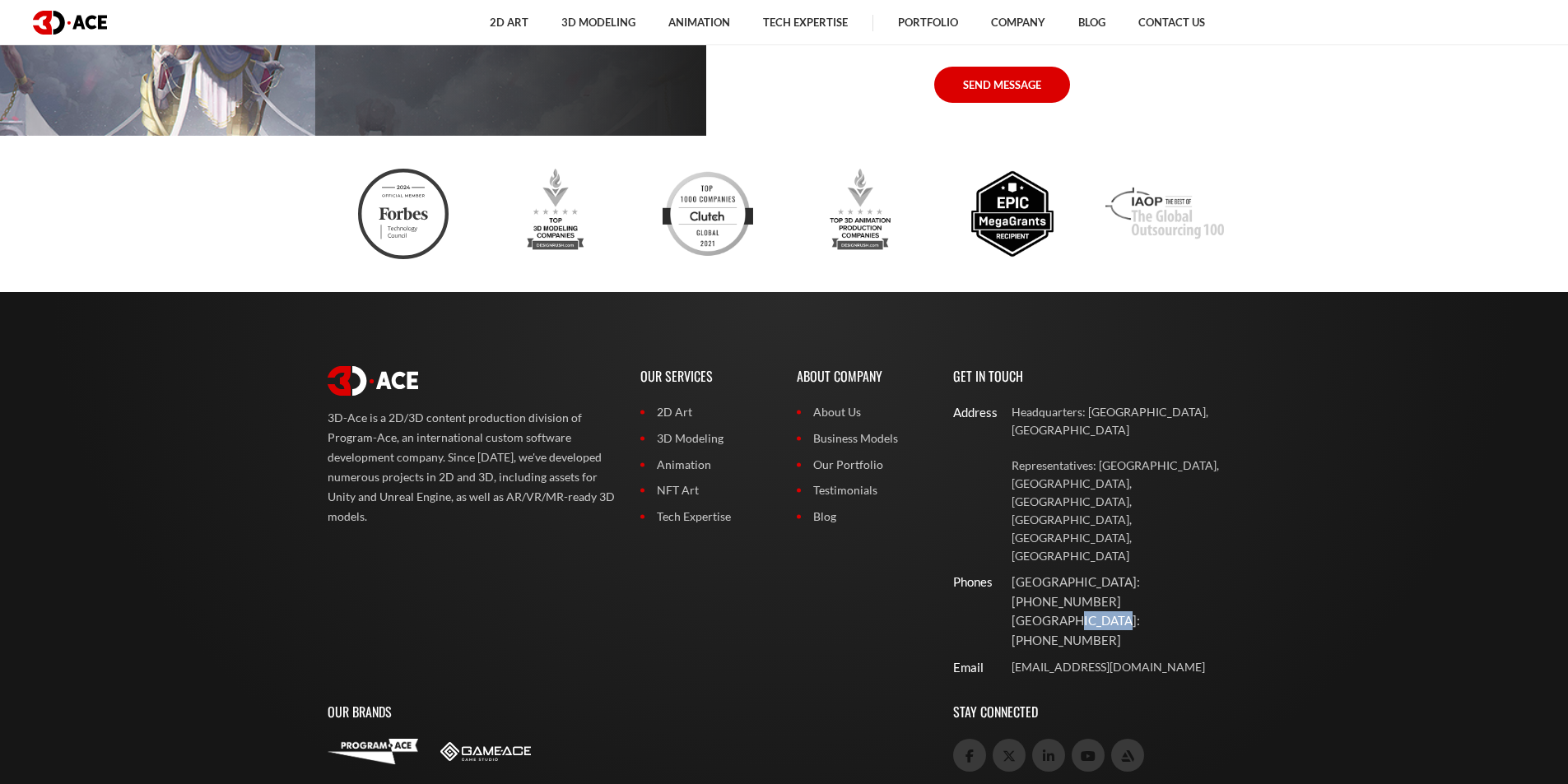
drag, startPoint x: 1064, startPoint y: 490, endPoint x: 1113, endPoint y: 490, distance: 49.0
click at [1113, 611] on p "[GEOGRAPHIC_DATA]: [PHONE_NUMBER]" at bounding box center [1126, 630] width 229 height 38
drag, startPoint x: 1060, startPoint y: 471, endPoint x: 1128, endPoint y: 467, distance: 68.1
click at [1128, 573] on p "[GEOGRAPHIC_DATA]: [PHONE_NUMBER]" at bounding box center [1126, 592] width 229 height 38
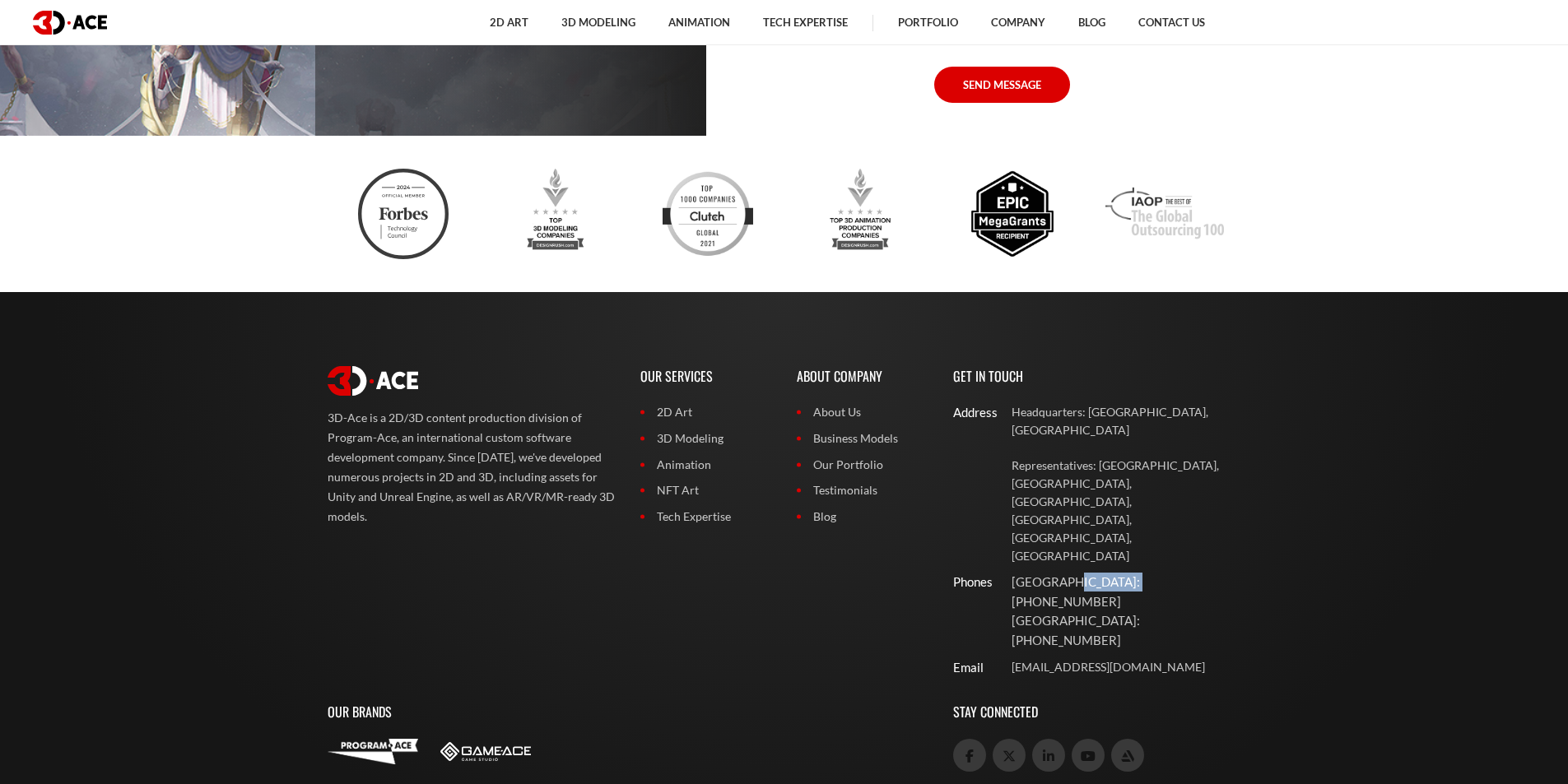
click at [1128, 573] on p "[GEOGRAPHIC_DATA]: [PHONE_NUMBER]" at bounding box center [1126, 592] width 229 height 38
click at [976, 739] on link at bounding box center [969, 755] width 33 height 33
click at [413, 476] on p "3D-Ace is a 2D/3D content production division of Program-Ace, an international …" at bounding box center [471, 468] width 288 height 119
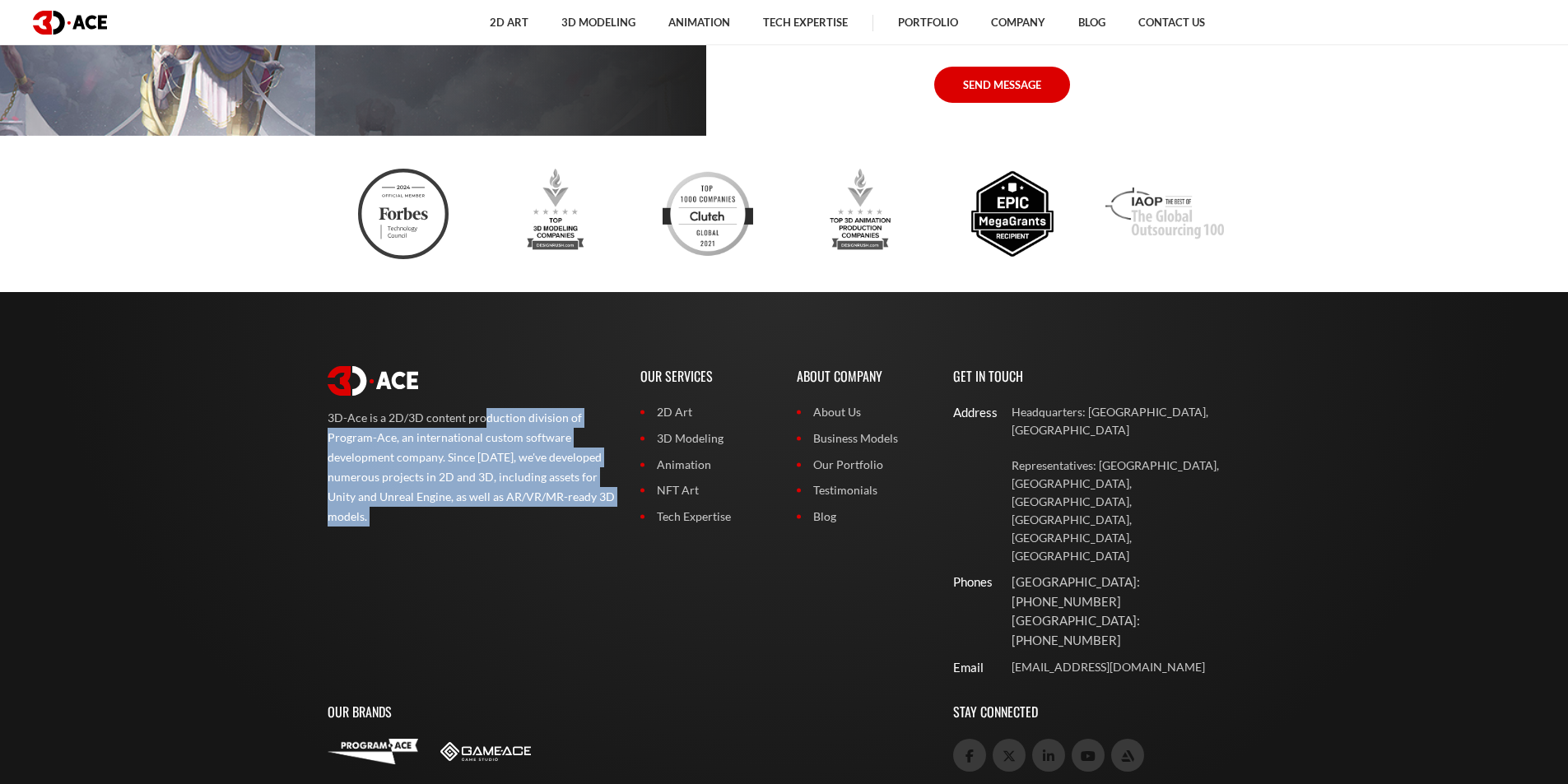
click at [413, 476] on p "3D-Ace is a 2D/3D content production division of Program-Ace, an international …" at bounding box center [471, 468] width 288 height 119
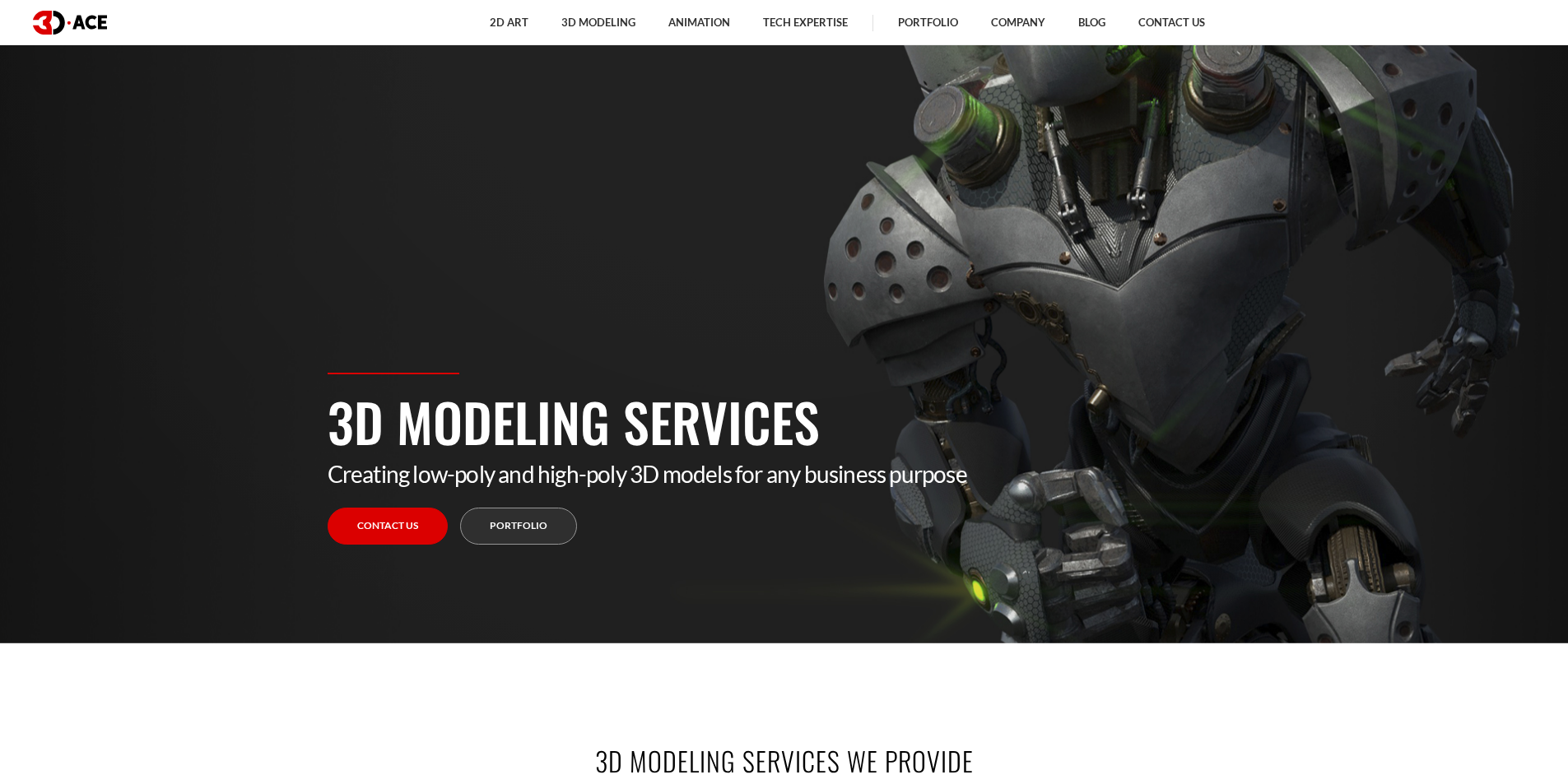
scroll to position [0, 0]
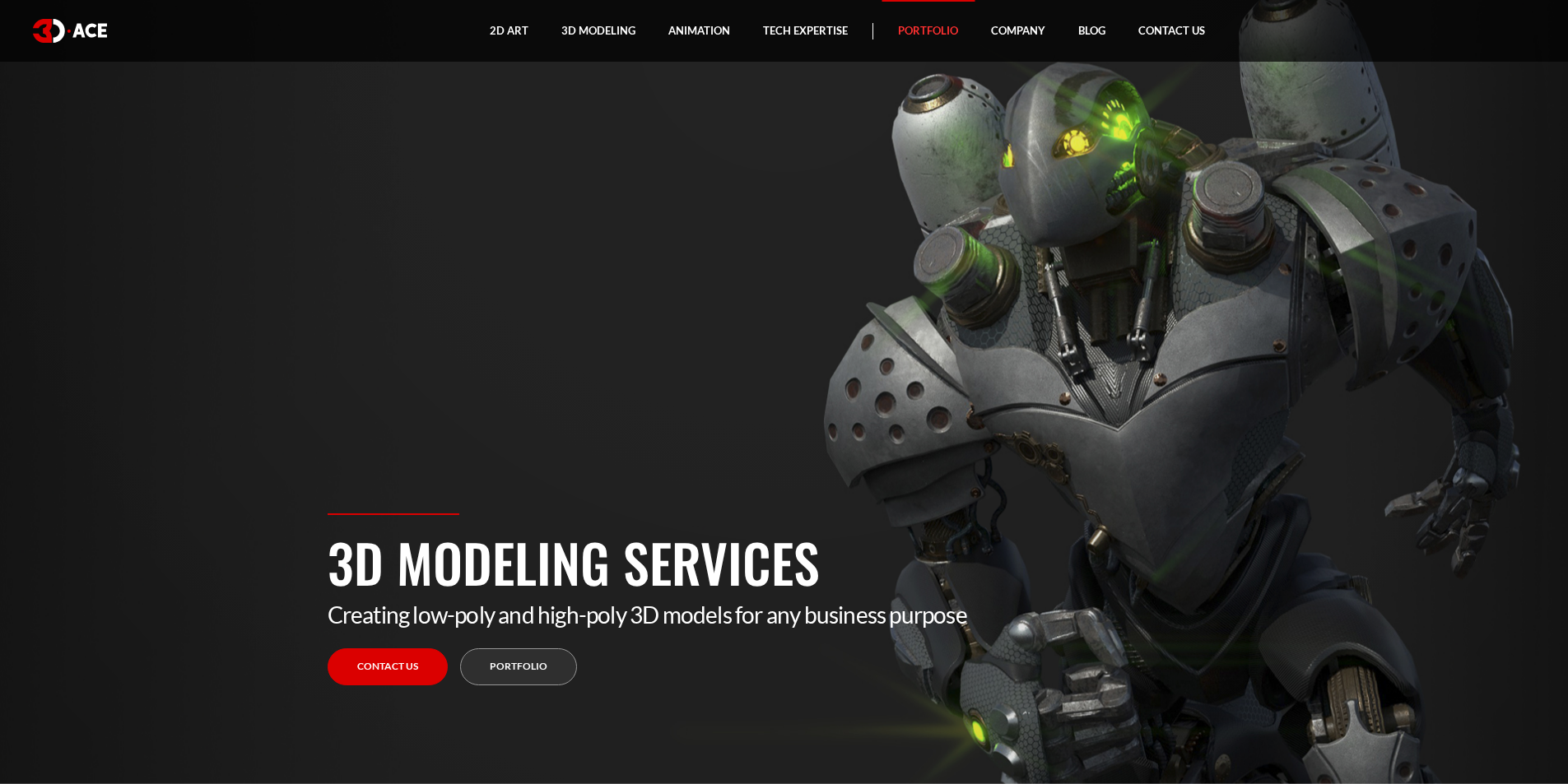
click at [939, 29] on link "Portfolio" at bounding box center [927, 31] width 93 height 62
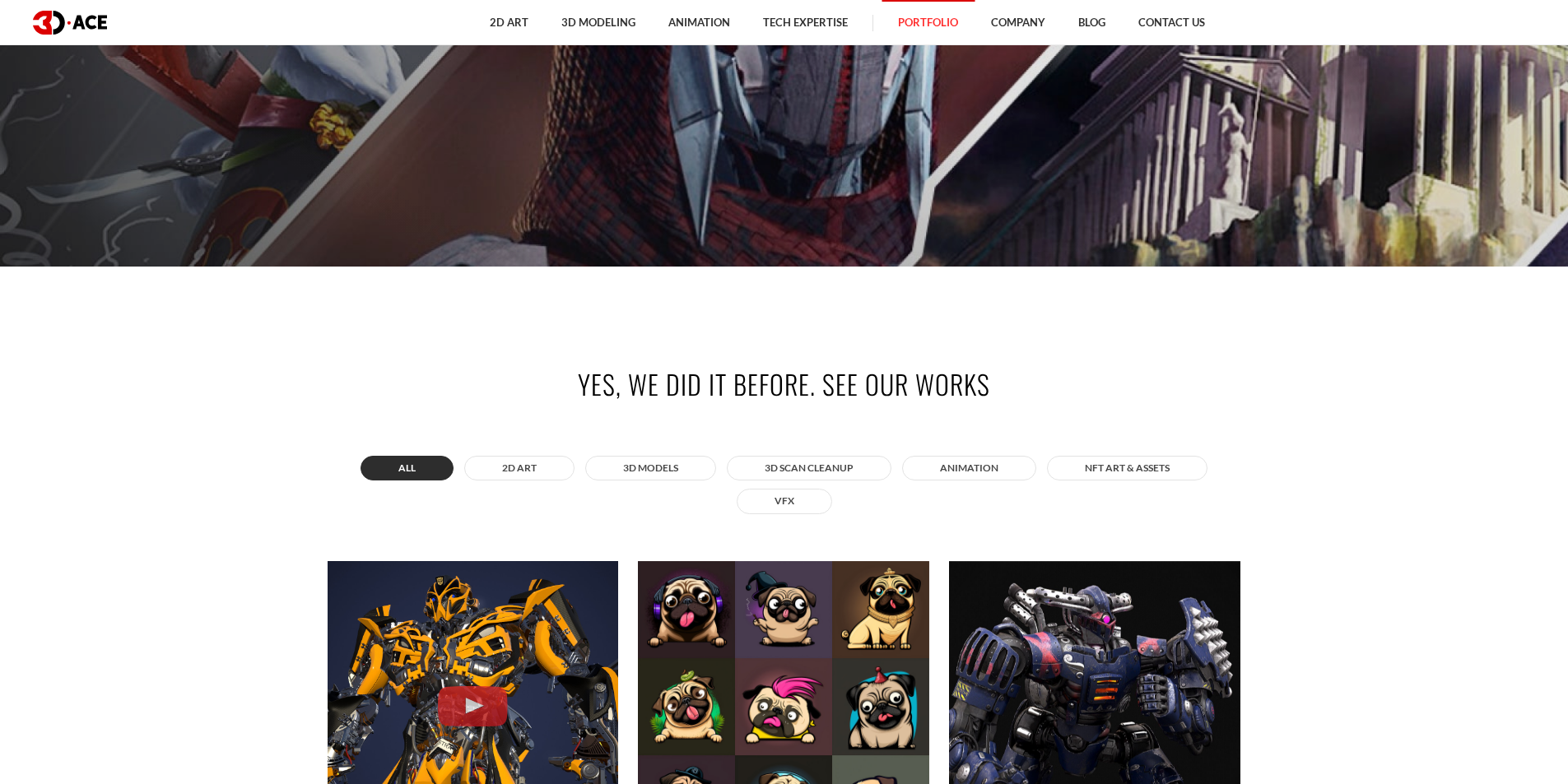
scroll to position [741, 0]
